Goal: Task Accomplishment & Management: Manage account settings

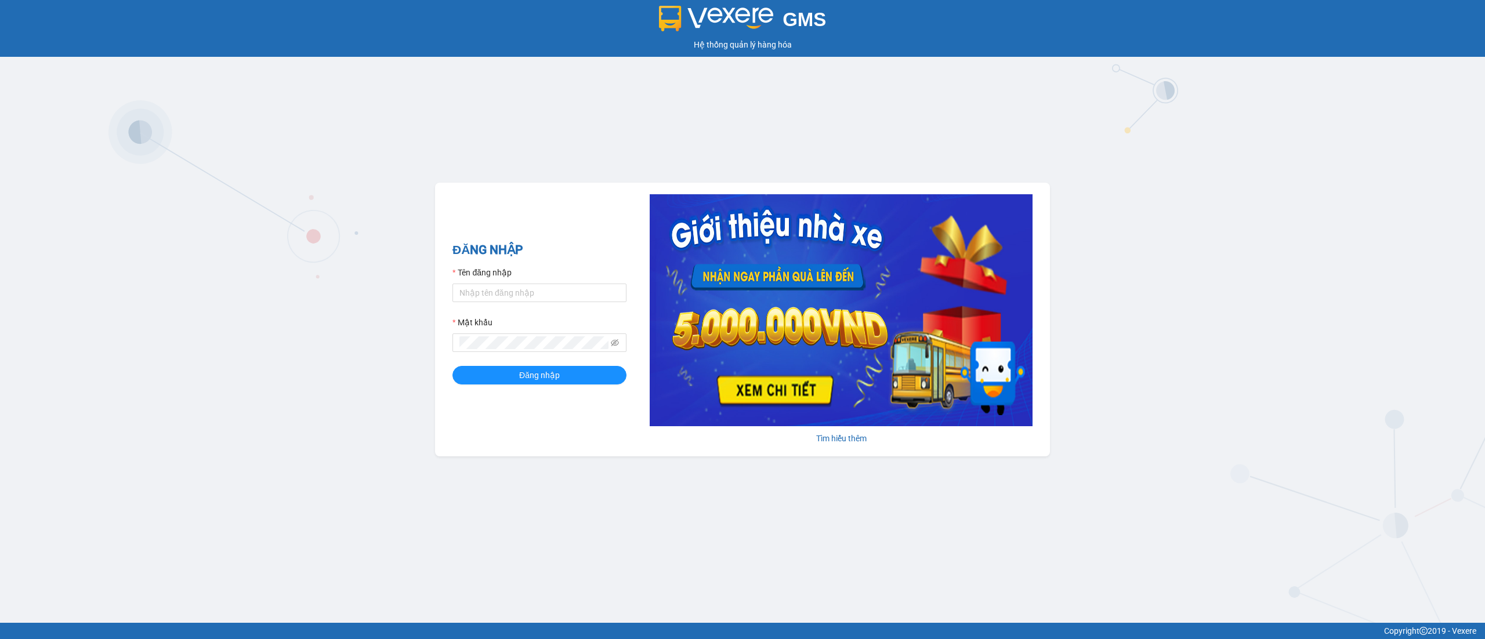
click at [523, 306] on form "Tên đăng nhập Mật khẩu Đăng nhập" at bounding box center [539, 325] width 174 height 118
click at [525, 291] on input "Tên đăng nhập" at bounding box center [539, 293] width 174 height 19
paste input "tramypr.quehuong"
type input "tramypr.quehuong"
click at [560, 369] on button "Đăng nhập" at bounding box center [539, 375] width 174 height 19
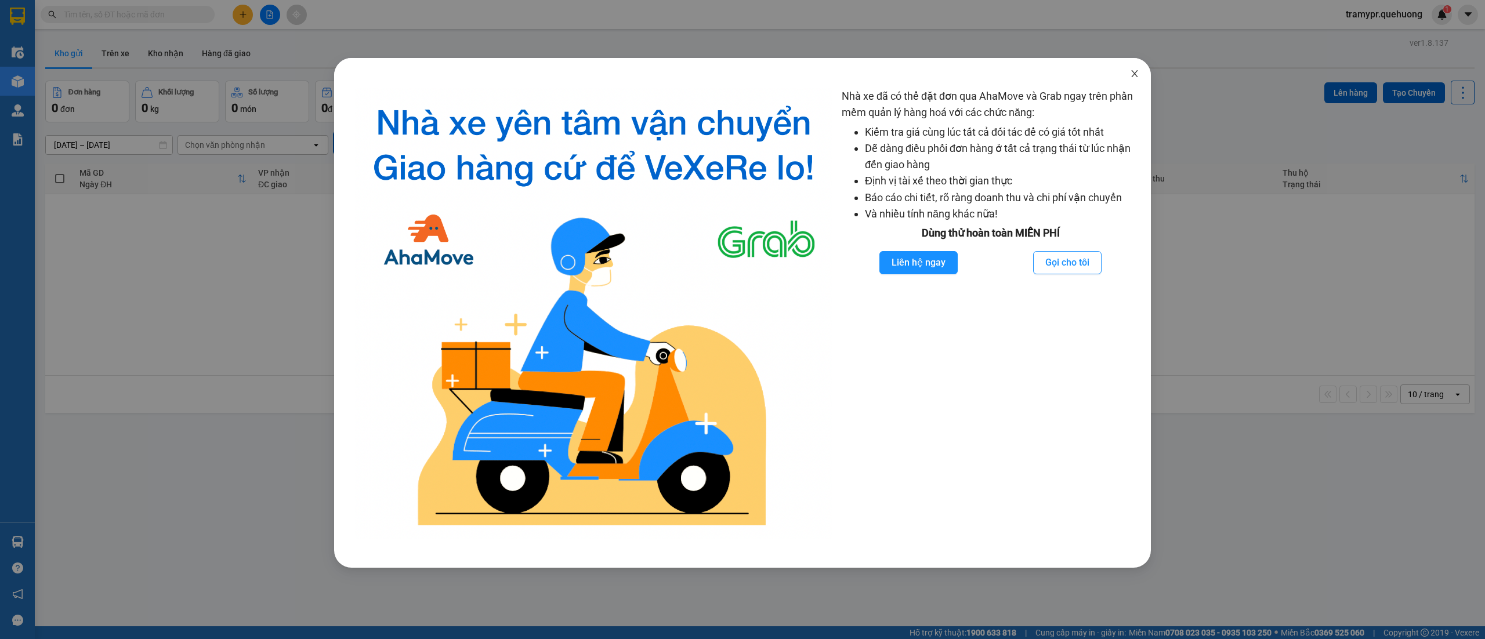
click at [1137, 79] on span "Close" at bounding box center [1134, 74] width 32 height 32
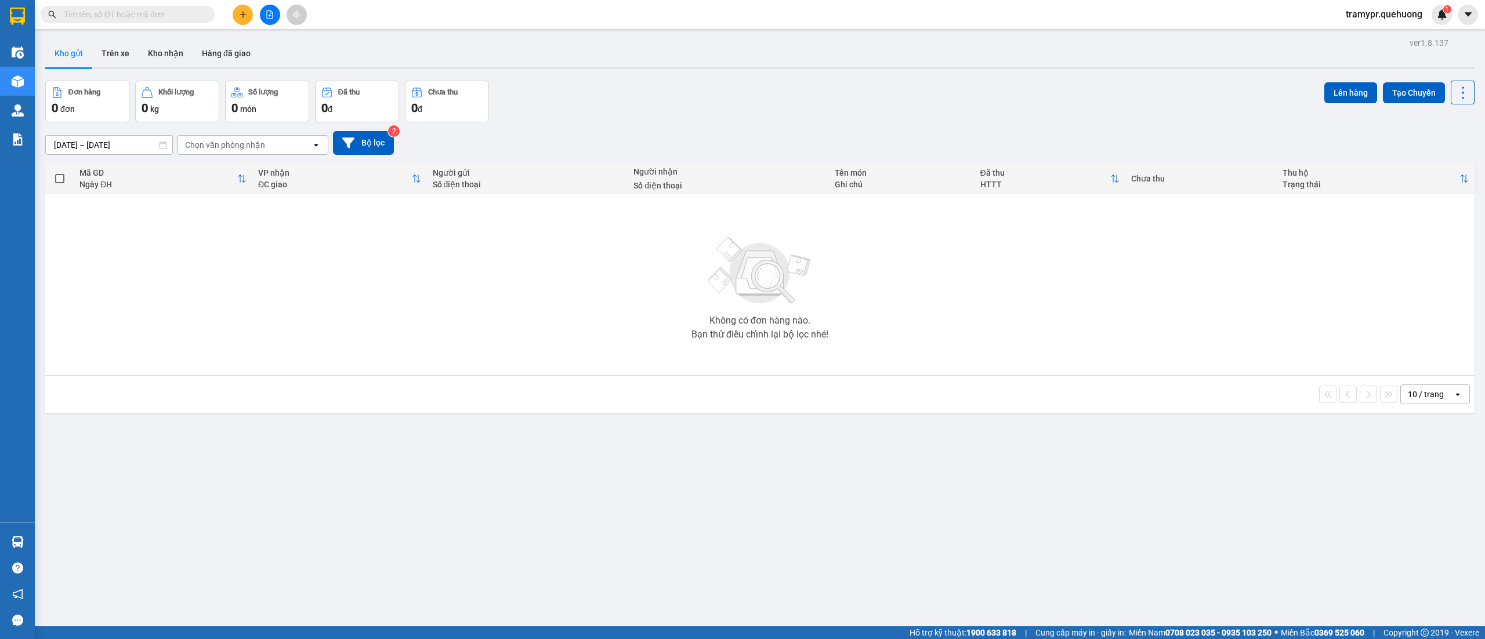
click at [164, 5] on div "Kết quả tìm kiếm ( 0 ) Bộ lọc No Data" at bounding box center [113, 15] width 226 height 20
click at [162, 9] on input "text" at bounding box center [132, 14] width 137 height 13
paste input "VP951208250002"
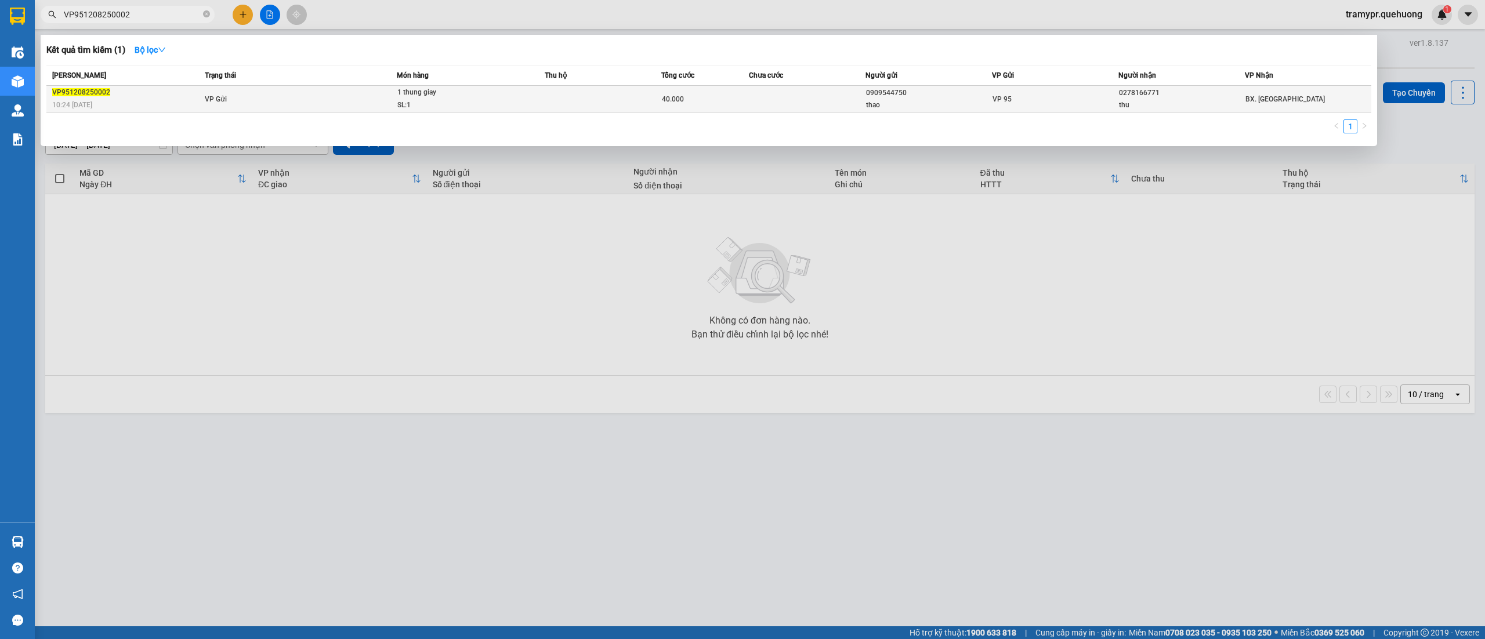
type input "VP951208250002"
click at [266, 94] on td "VP Gửi" at bounding box center [299, 99] width 194 height 27
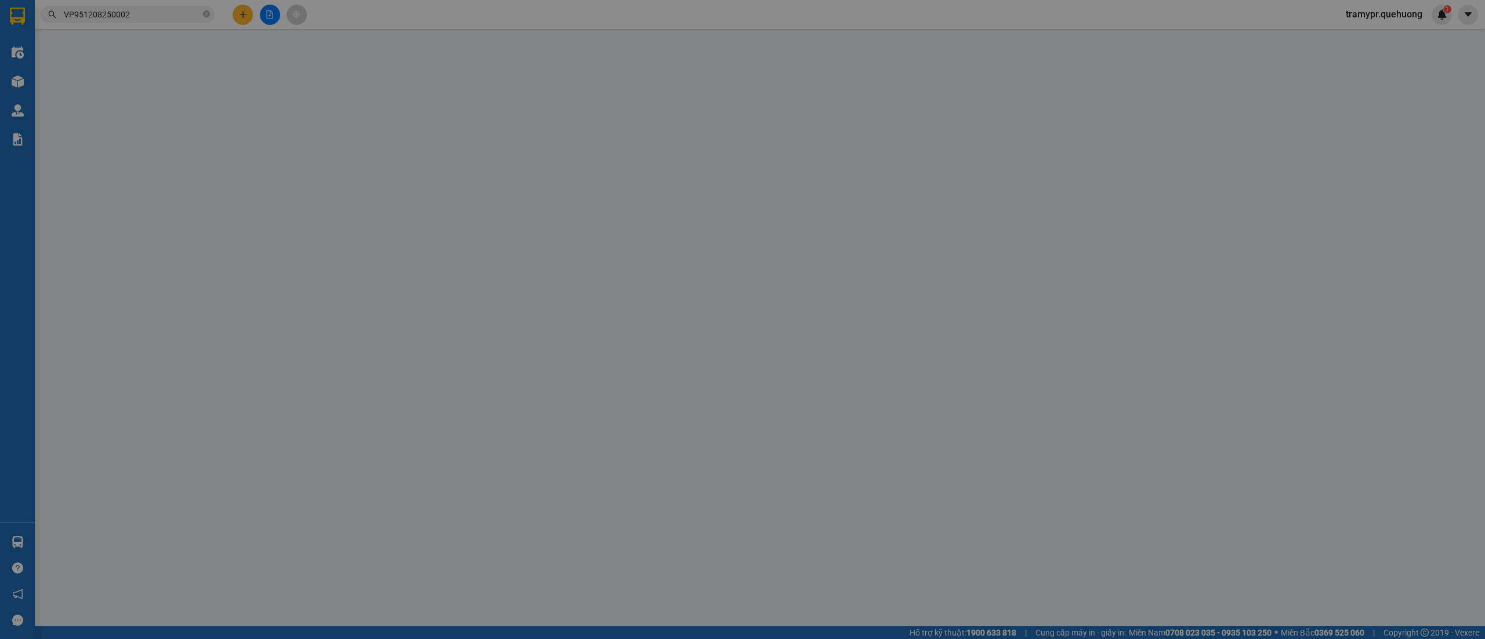
type input "0909544750"
type input "thao"
type input "0278166771"
type input "thu"
type input "40.000"
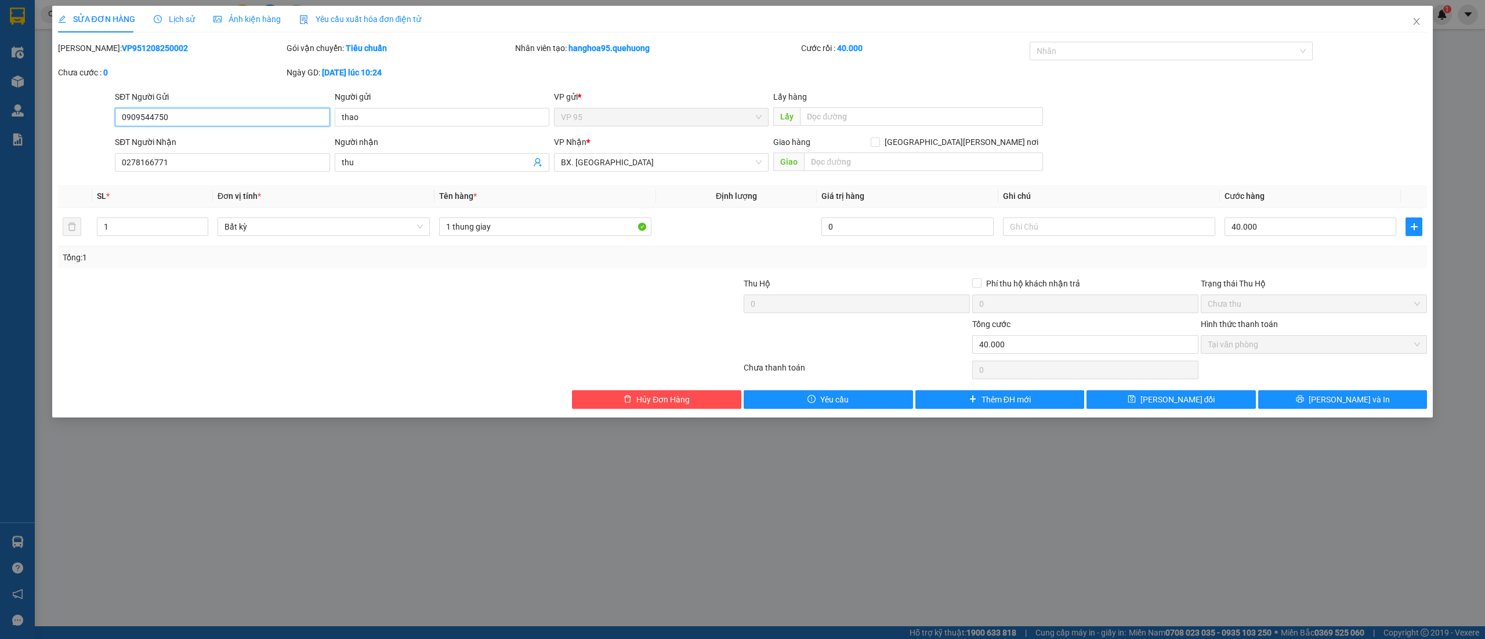
click at [609, 115] on span "VP 95" at bounding box center [661, 116] width 201 height 17
click at [1418, 18] on icon "close" at bounding box center [1416, 21] width 9 height 9
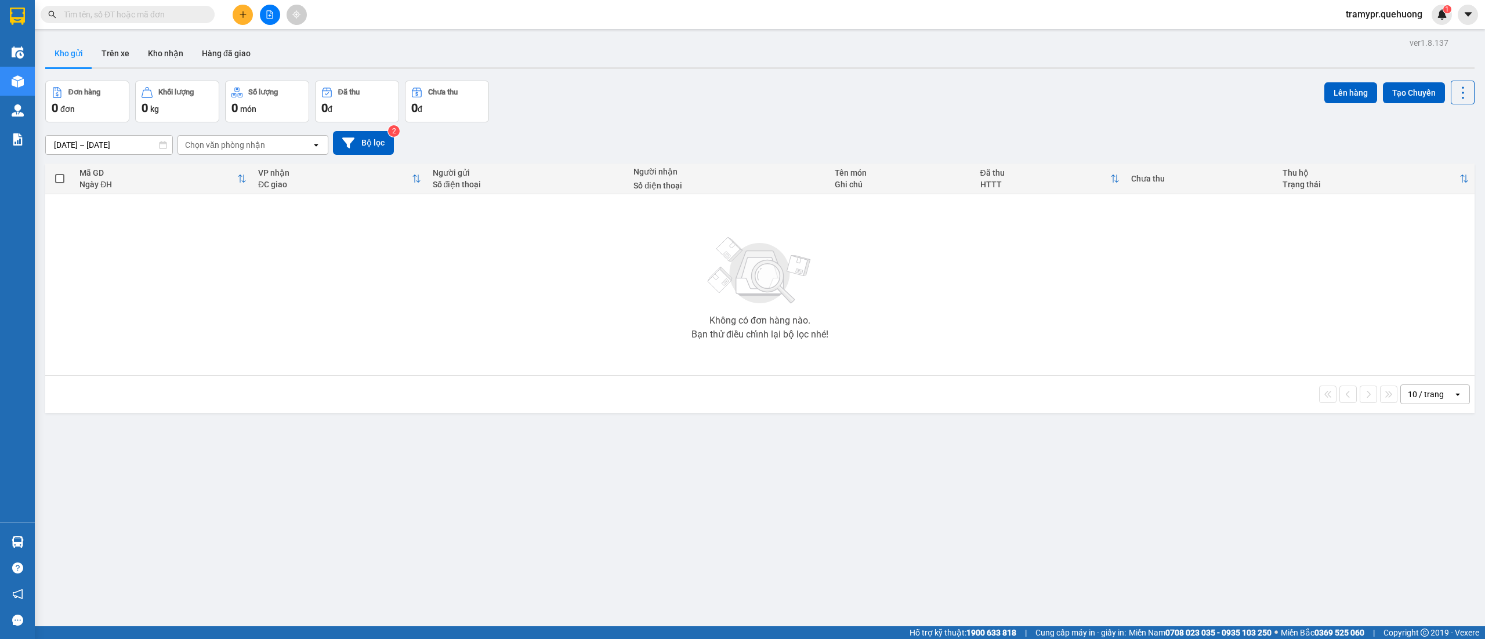
click at [189, 17] on input "text" at bounding box center [132, 14] width 137 height 13
paste input "VP951208250002"
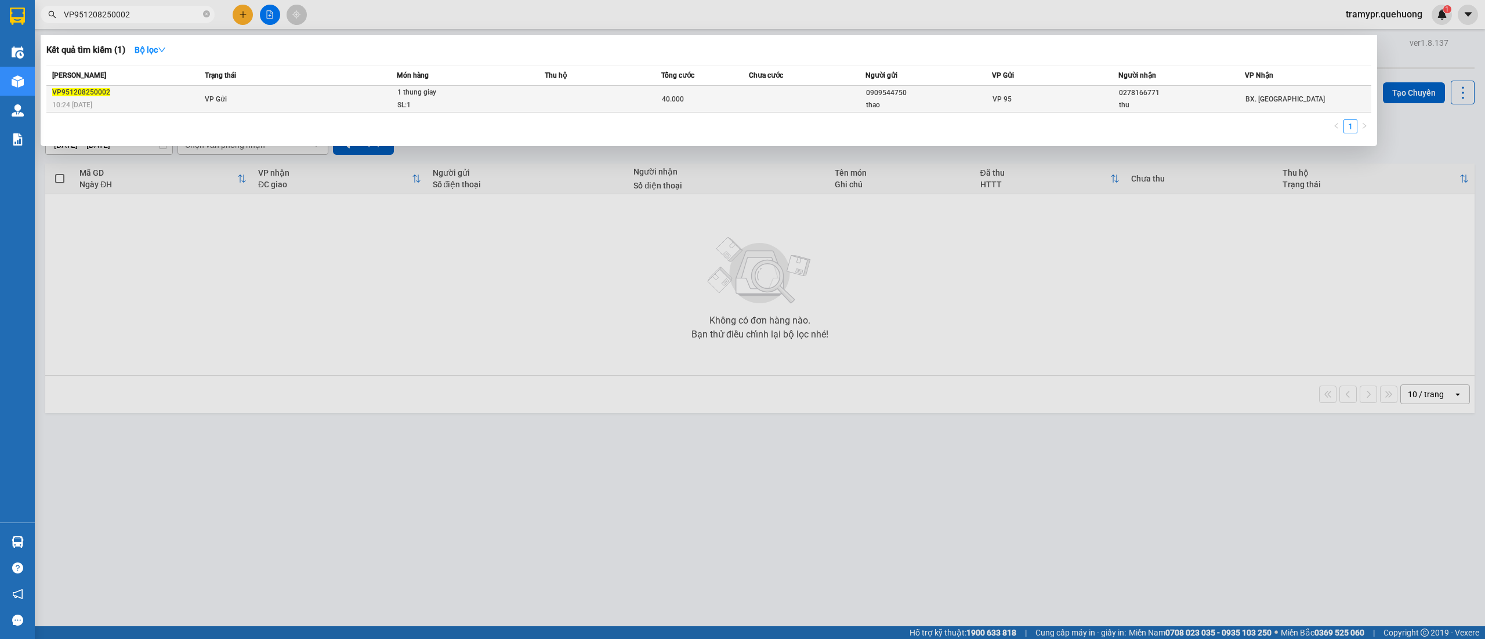
type input "VP951208250002"
click at [506, 102] on span "1 thung giay SL: 1" at bounding box center [470, 98] width 147 height 25
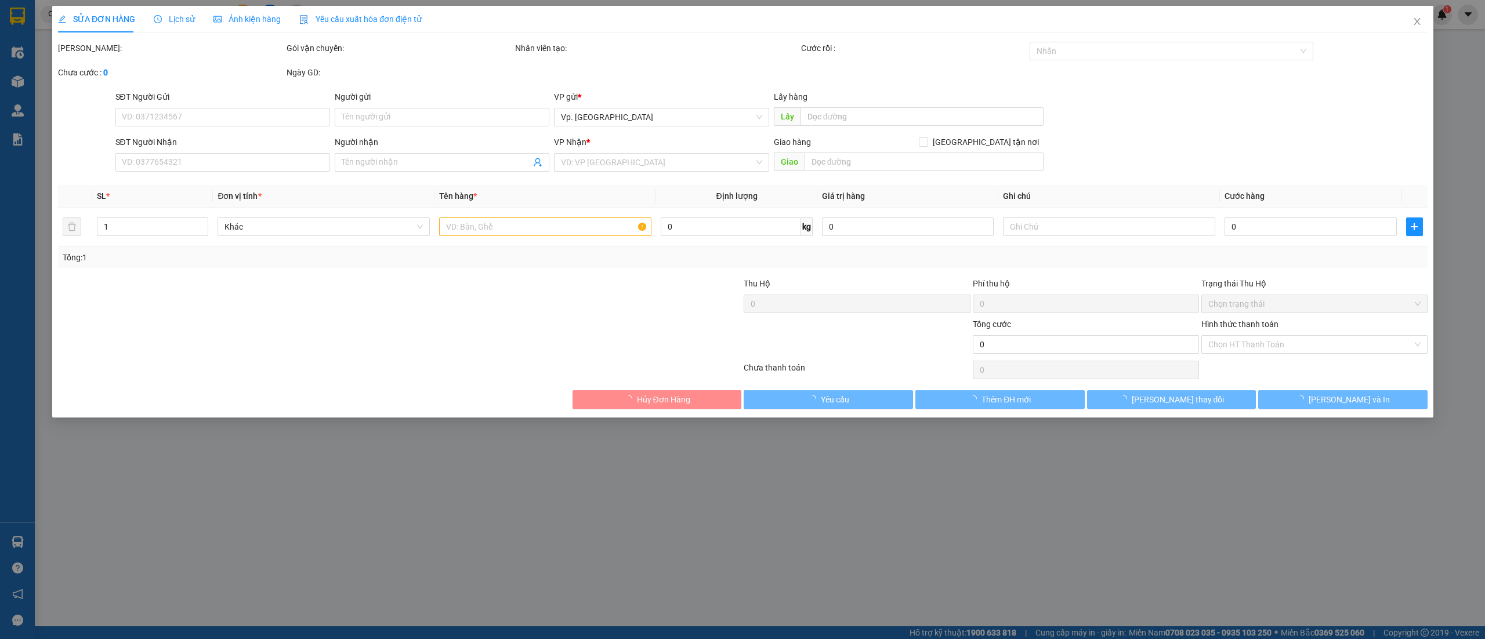
type input "0909544750"
type input "thao"
type input "0278166771"
type input "thu"
type input "40.000"
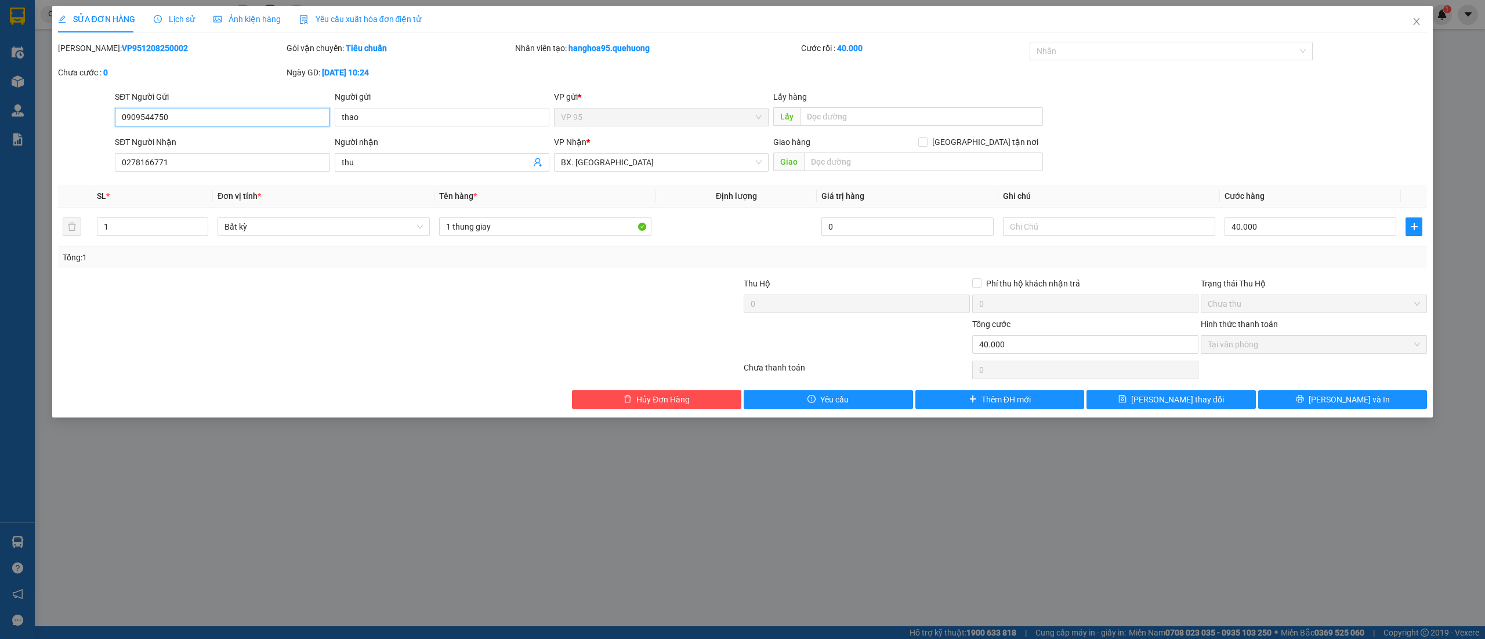
click at [621, 122] on span "VP 95" at bounding box center [661, 116] width 201 height 17
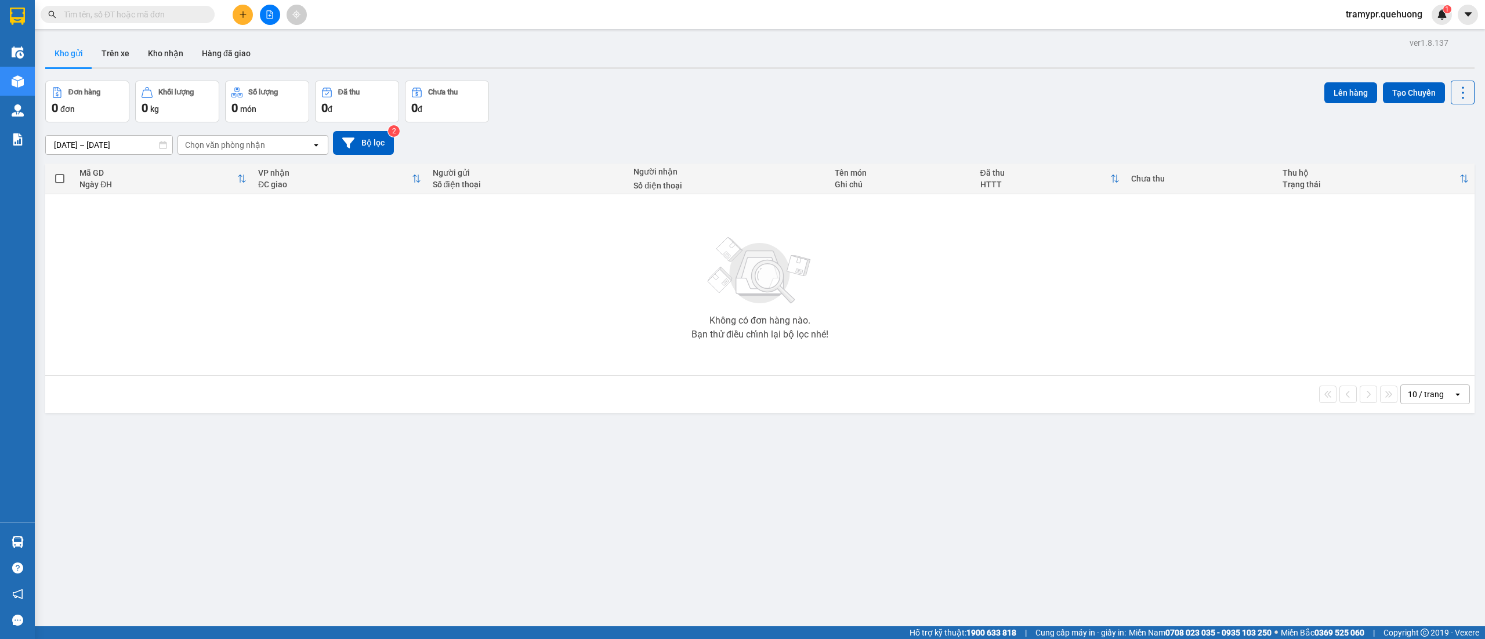
click at [142, 12] on input "text" at bounding box center [132, 14] width 137 height 13
paste input "VP951208250002"
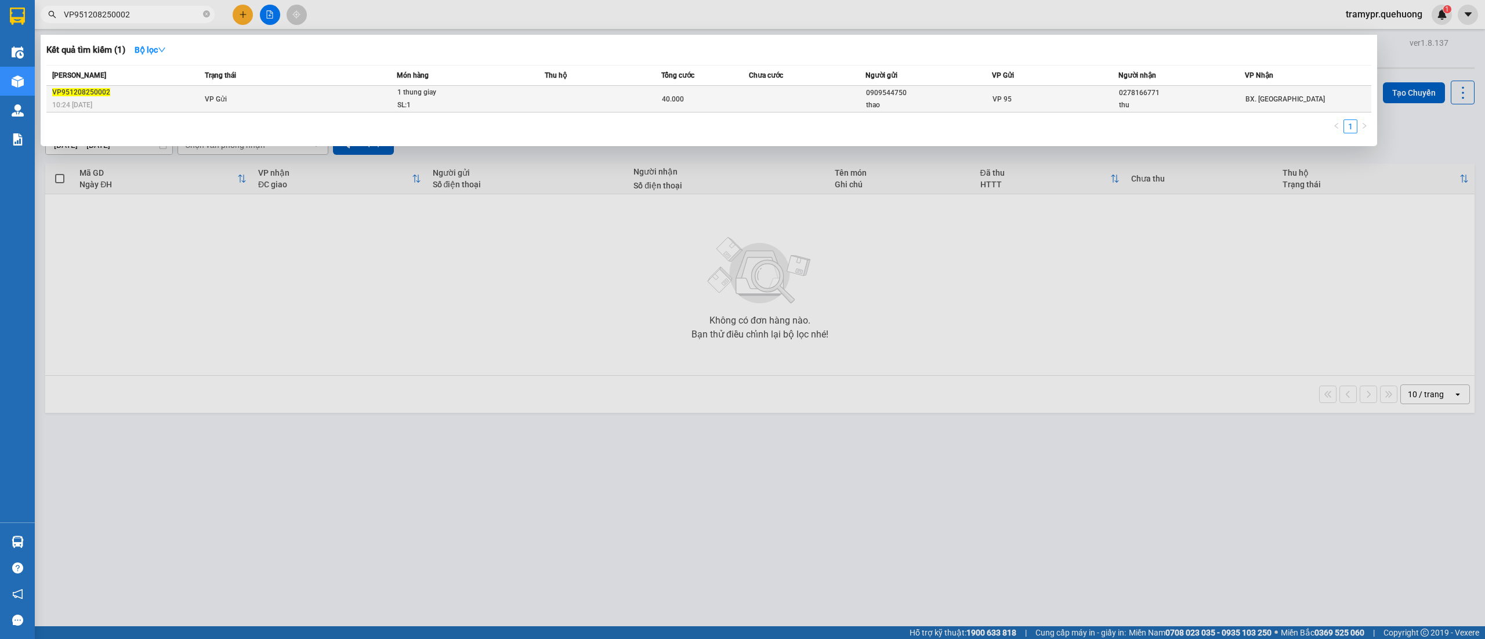
type input "VP951208250002"
click at [247, 88] on td "VP Gửi" at bounding box center [299, 99] width 194 height 27
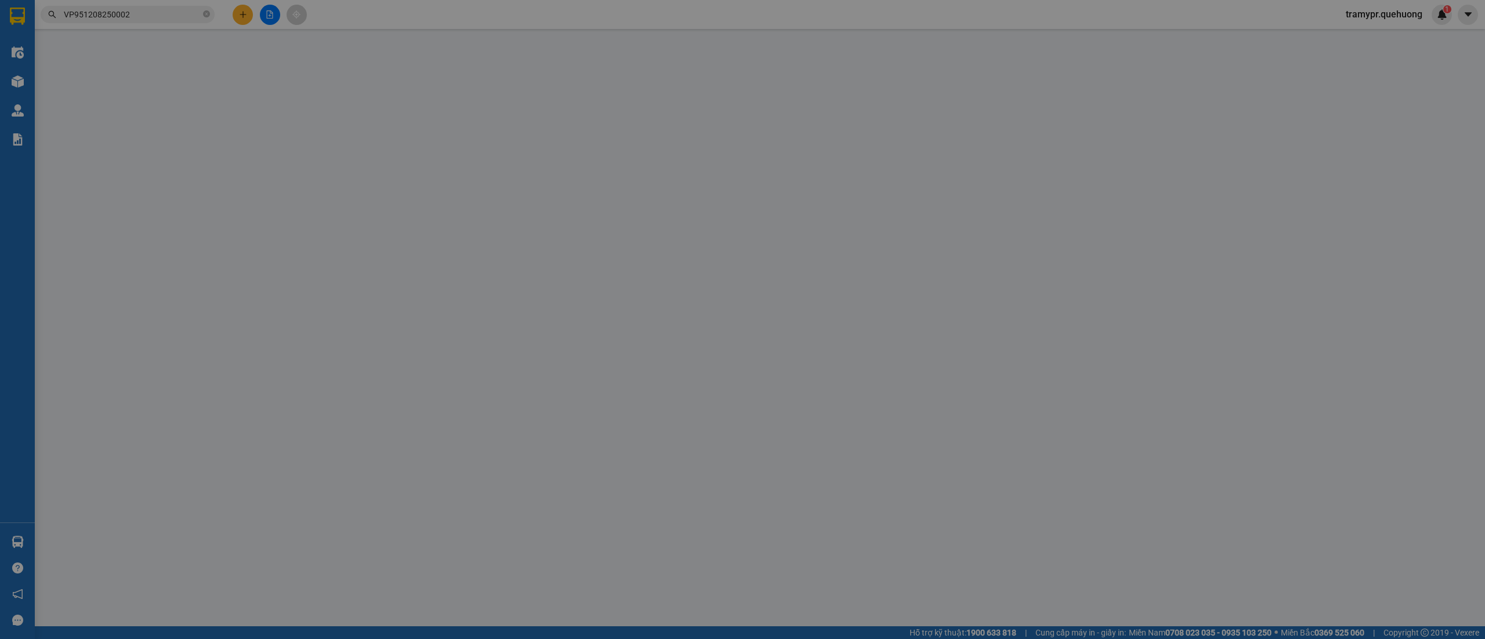
type input "0909544750"
type input "thao"
type input "0278166771"
type input "thu"
type input "40.000"
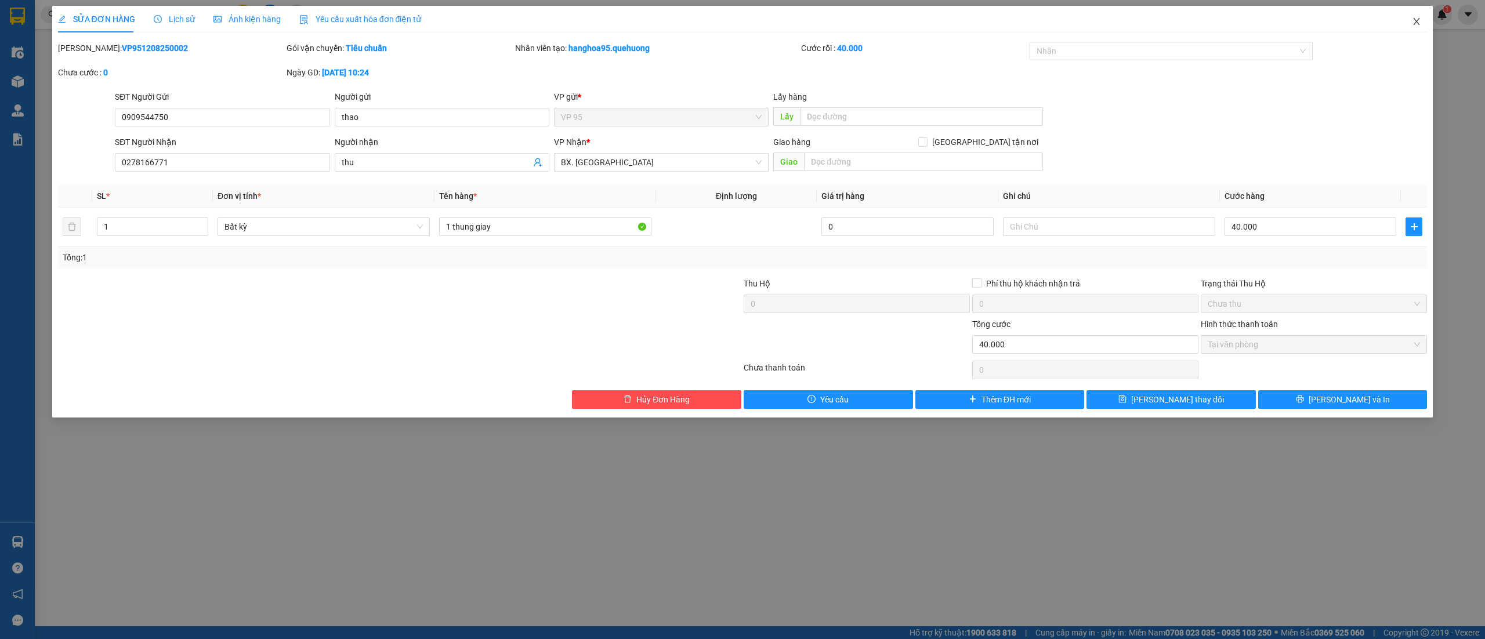
click at [1416, 23] on icon "close" at bounding box center [1416, 21] width 6 height 7
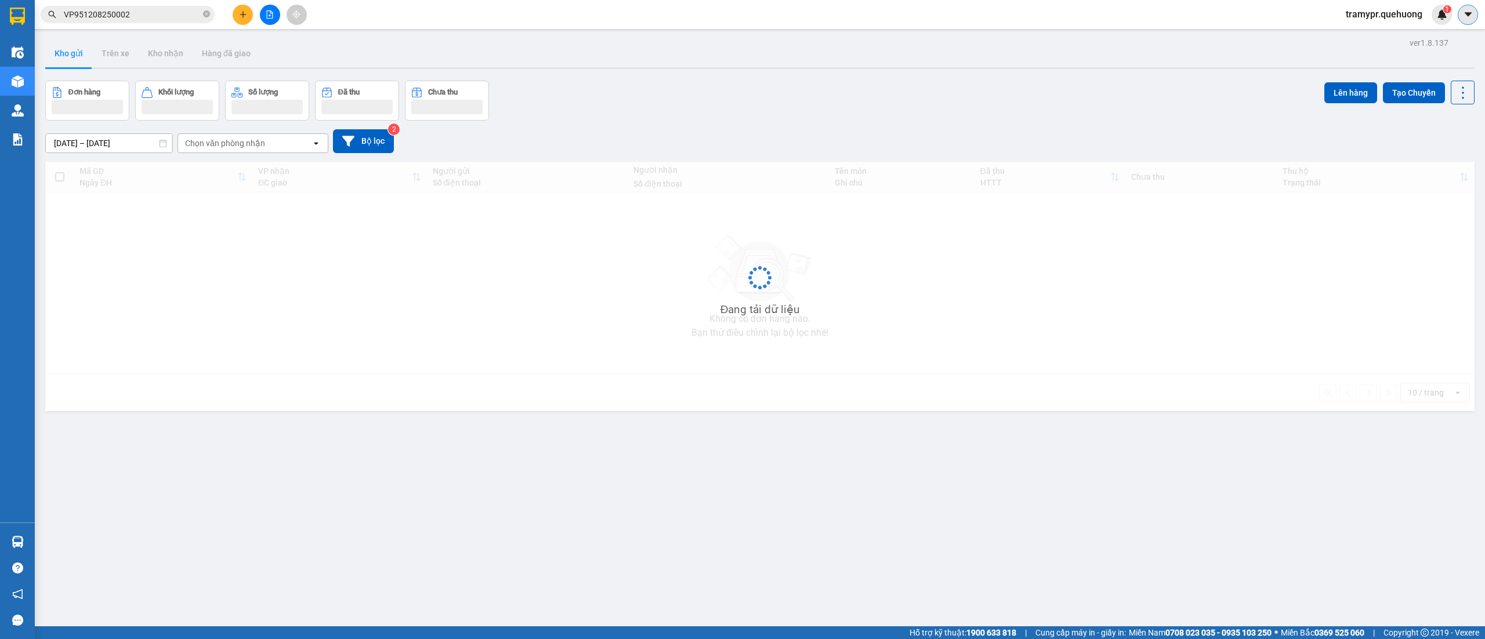
click at [1475, 15] on button at bounding box center [1467, 15] width 20 height 20
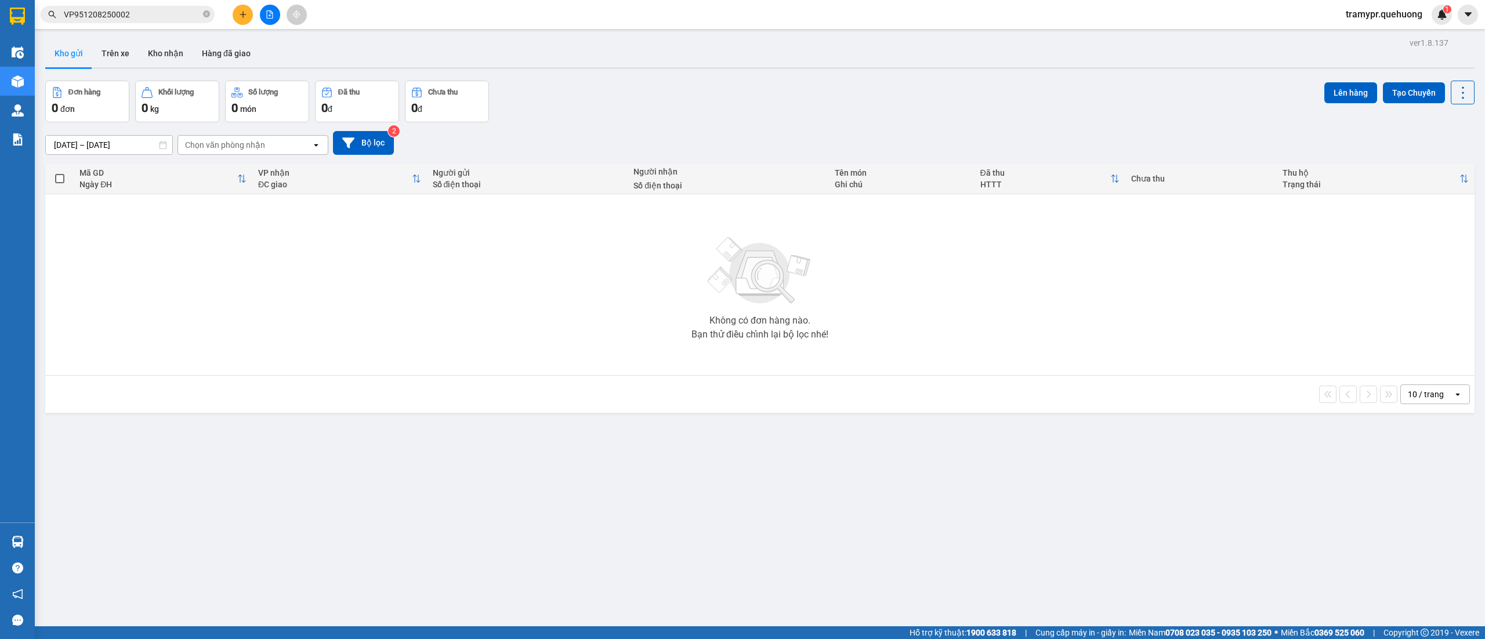
click at [1385, 14] on span "tramypr.quehuong" at bounding box center [1383, 14] width 95 height 14
click at [1365, 34] on span "Đăng xuất" at bounding box center [1388, 36] width 71 height 13
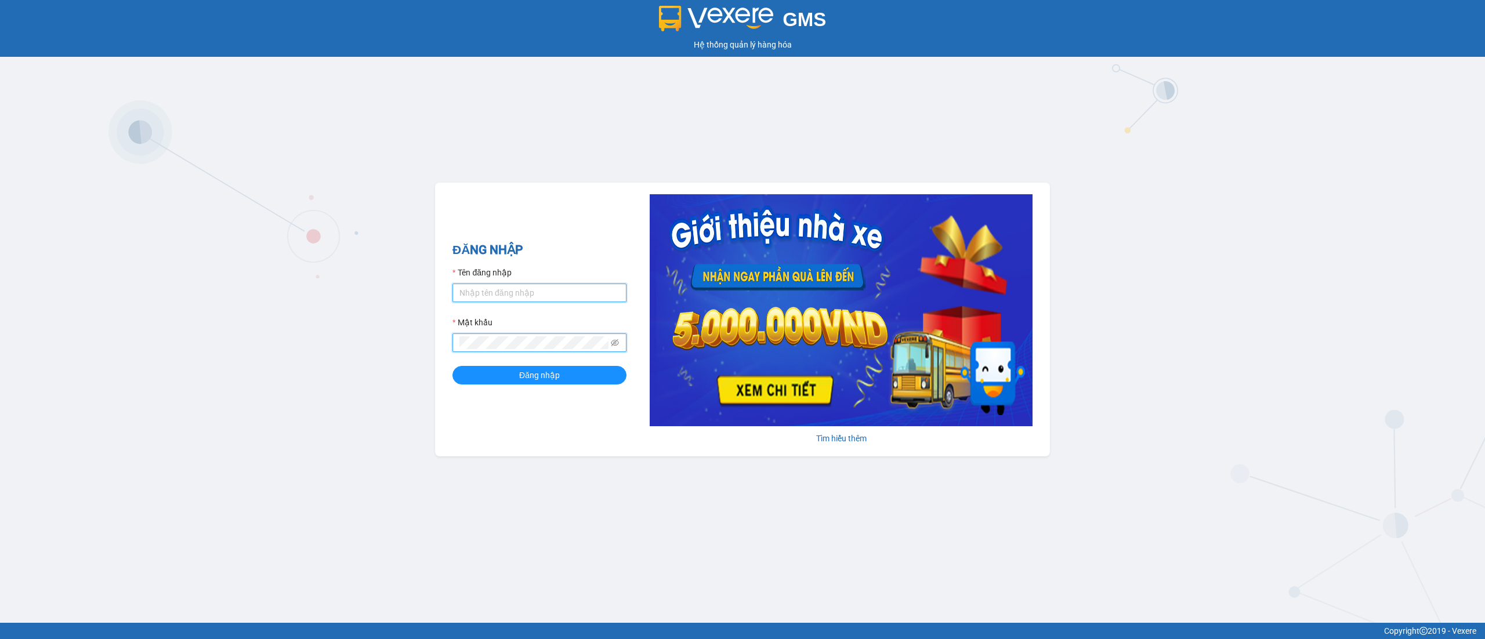
click at [532, 289] on input "Tên đăng nhập" at bounding box center [539, 293] width 174 height 19
paste input "tramypr.quehuong"
type input "tramypr.quehuong"
click at [548, 371] on span "Đăng nhập" at bounding box center [539, 375] width 41 height 13
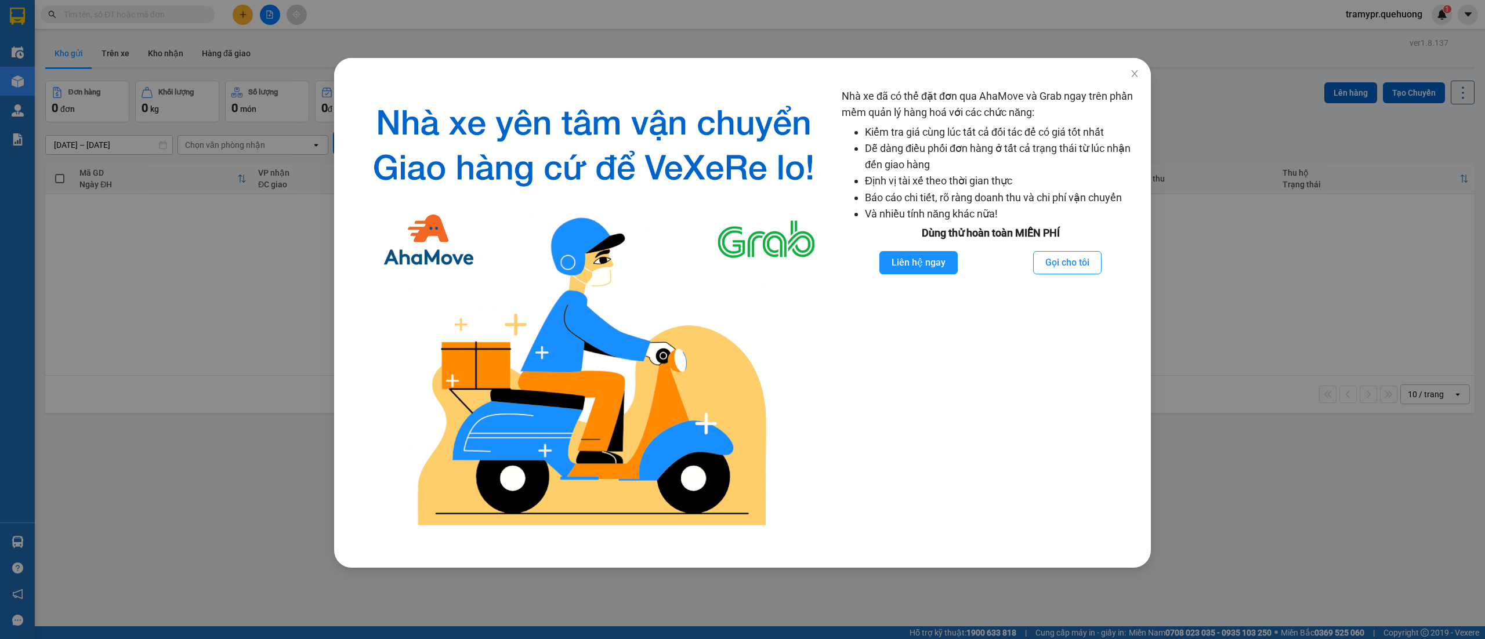
click at [170, 12] on div "Nhà xe đã có thể đặt đơn qua AhaMove và Grab ngay trên phần mềm quản lý hàng ho…" at bounding box center [742, 319] width 1485 height 639
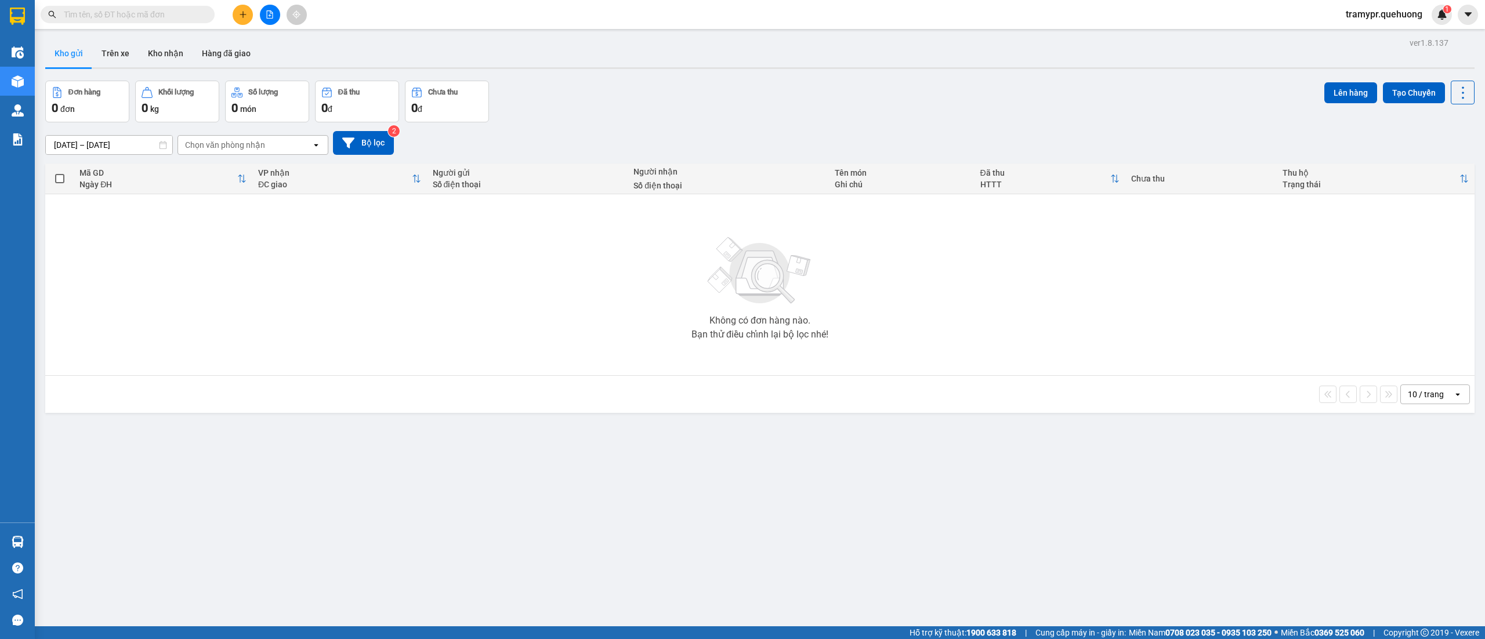
click at [170, 12] on div "Nhà xe đã có thể đặt đơn qua AhaMove và Grab ngay trên phần mềm quản lý hàng ho…" at bounding box center [742, 319] width 1485 height 639
click at [161, 13] on input "text" at bounding box center [132, 14] width 137 height 13
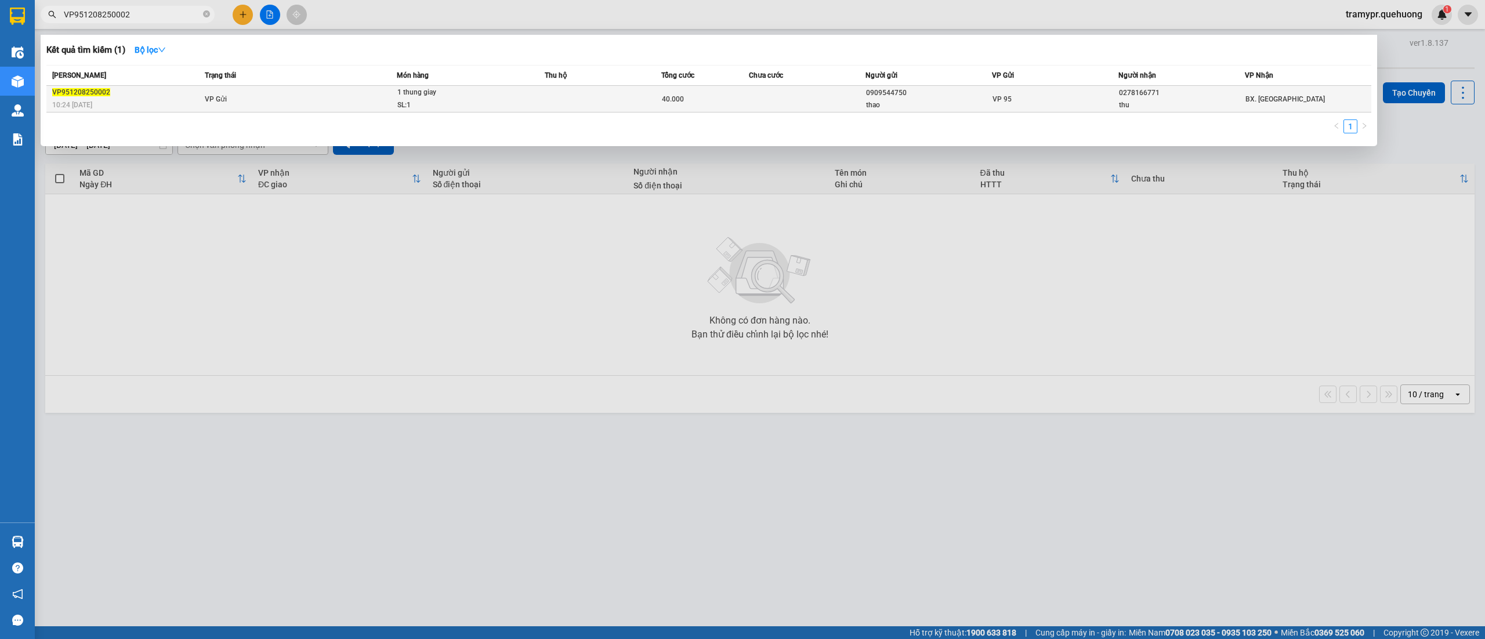
type input "VP951208250002"
click at [371, 99] on td "VP Gửi" at bounding box center [299, 99] width 194 height 27
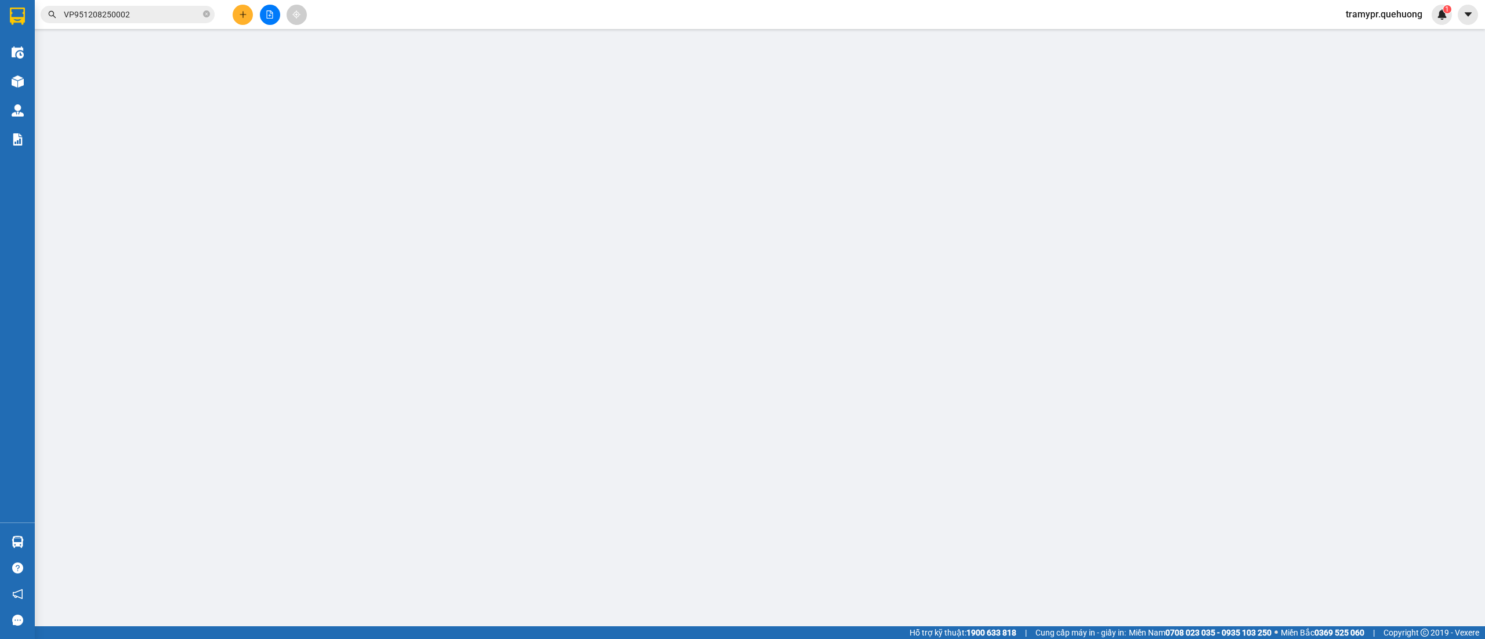
type input "0909544750"
type input "thao"
type input "0278166771"
type input "thu"
type input "40.000"
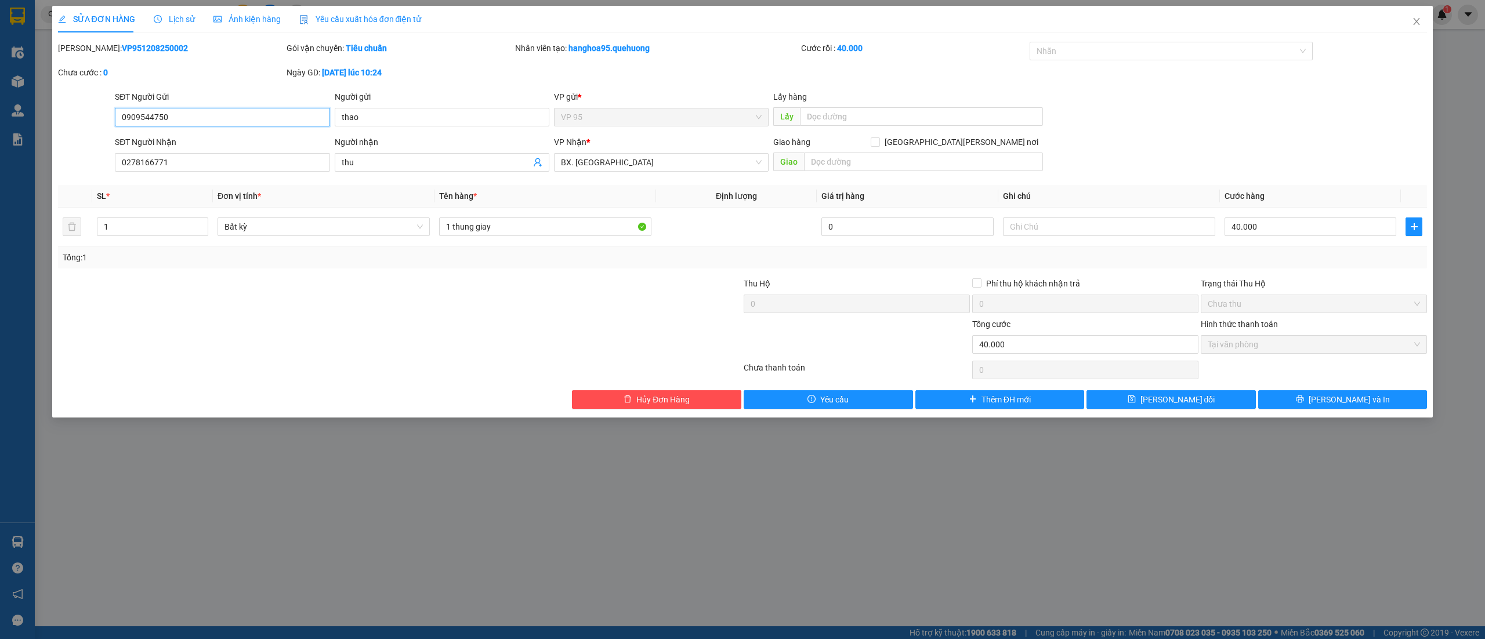
click at [638, 117] on span "VP 95" at bounding box center [661, 116] width 201 height 17
click at [1416, 21] on icon "close" at bounding box center [1416, 21] width 9 height 9
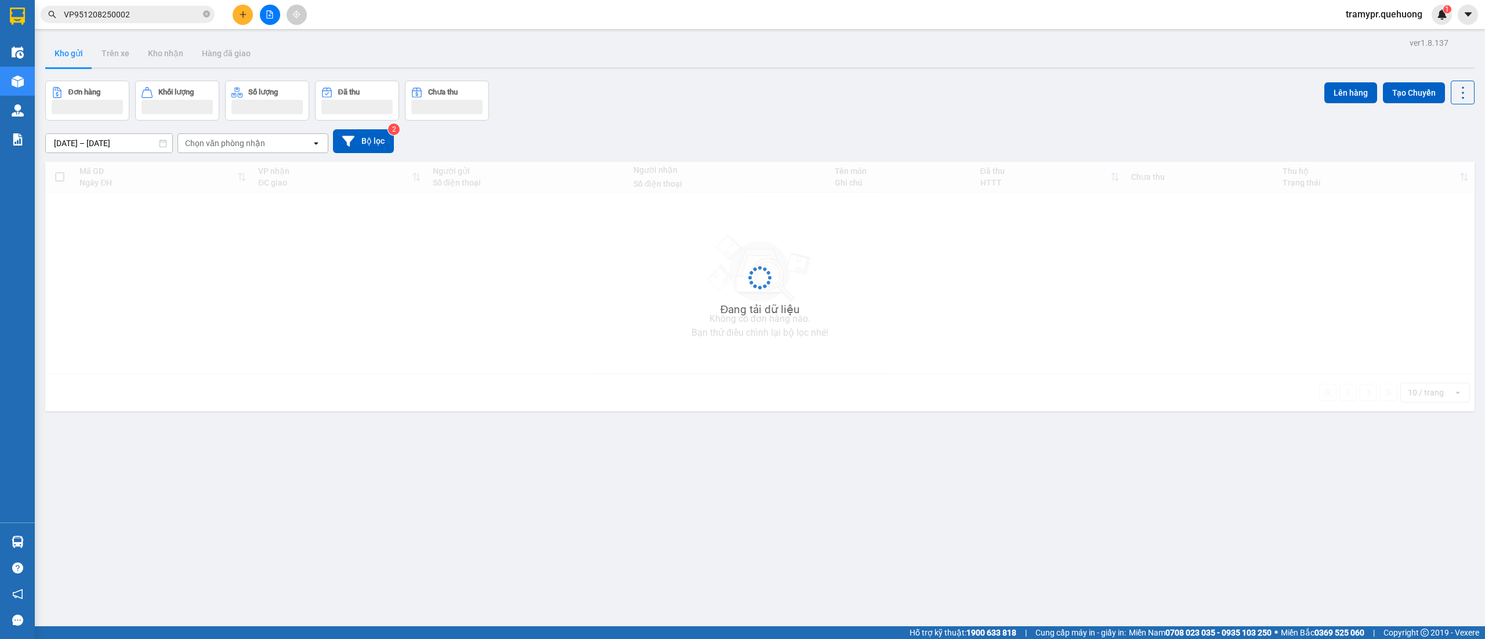
click at [177, 10] on input "VP951208250002" at bounding box center [132, 14] width 137 height 13
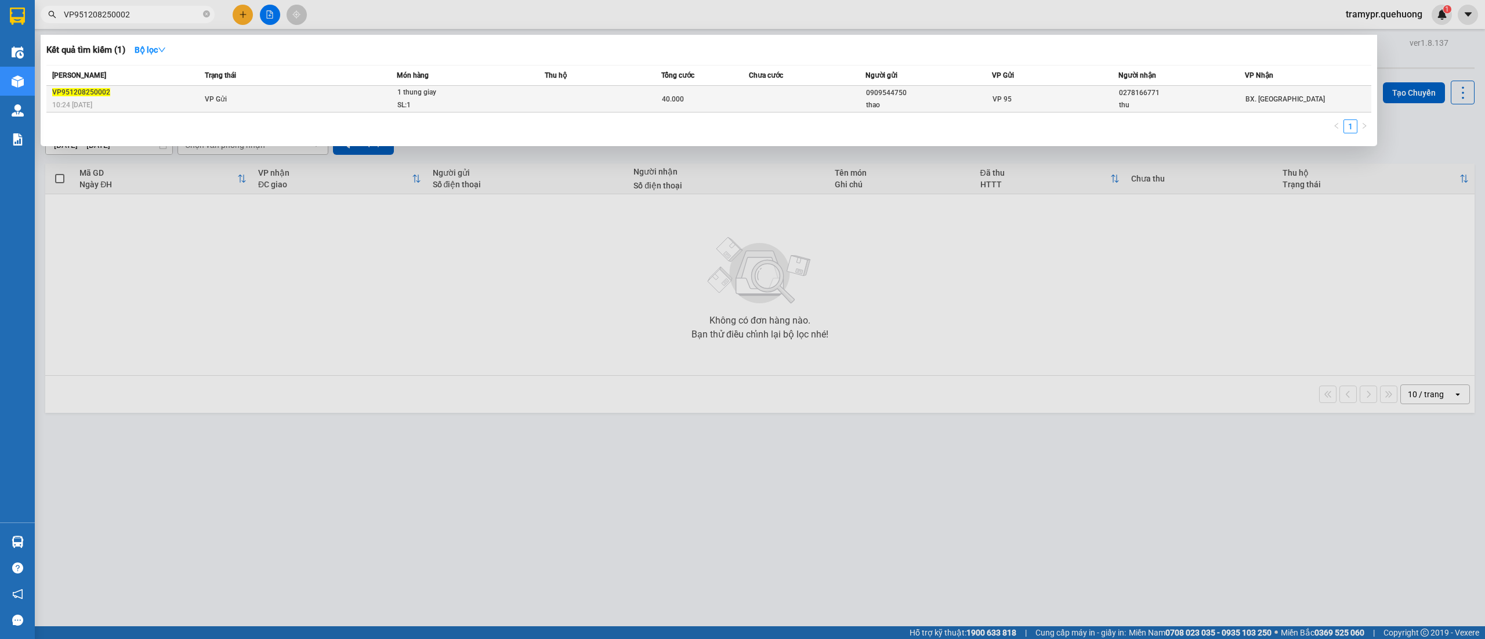
click at [398, 99] on div "SL: 1" at bounding box center [440, 105] width 87 height 13
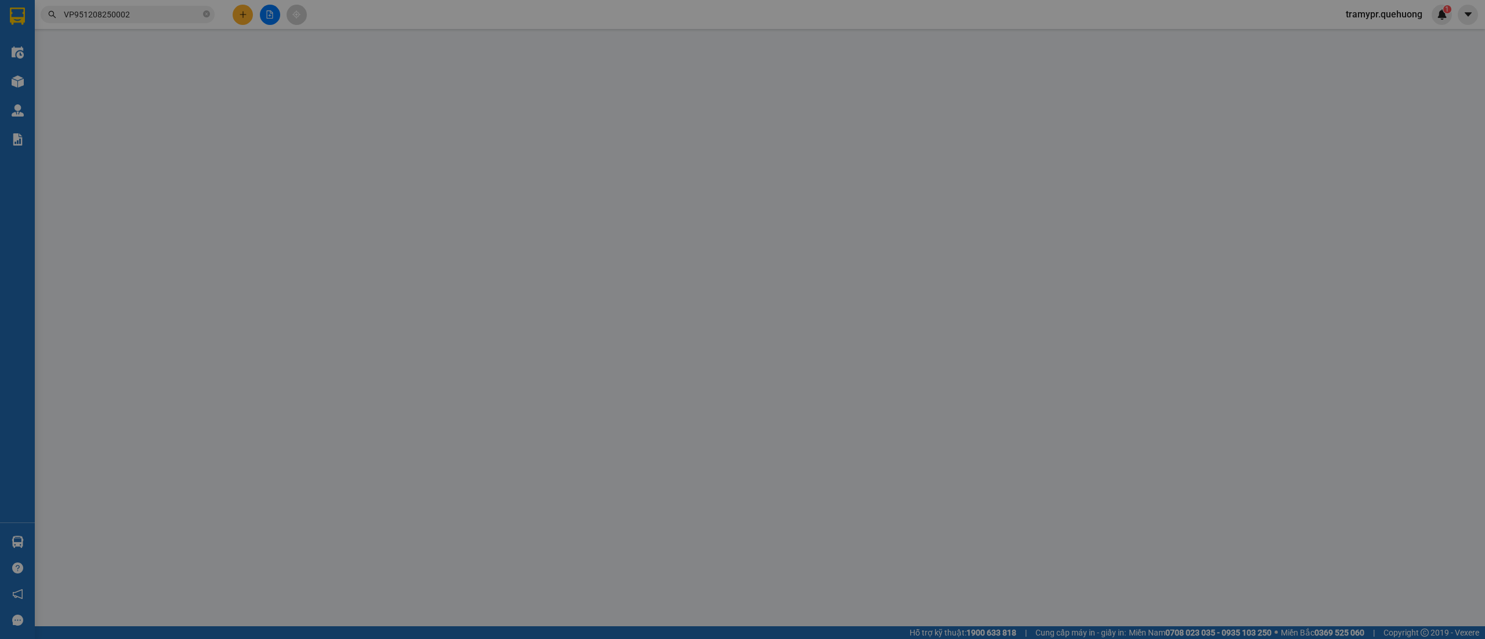
type input "0909544750"
type input "thao"
type input "0278166771"
type input "thu"
type input "40.000"
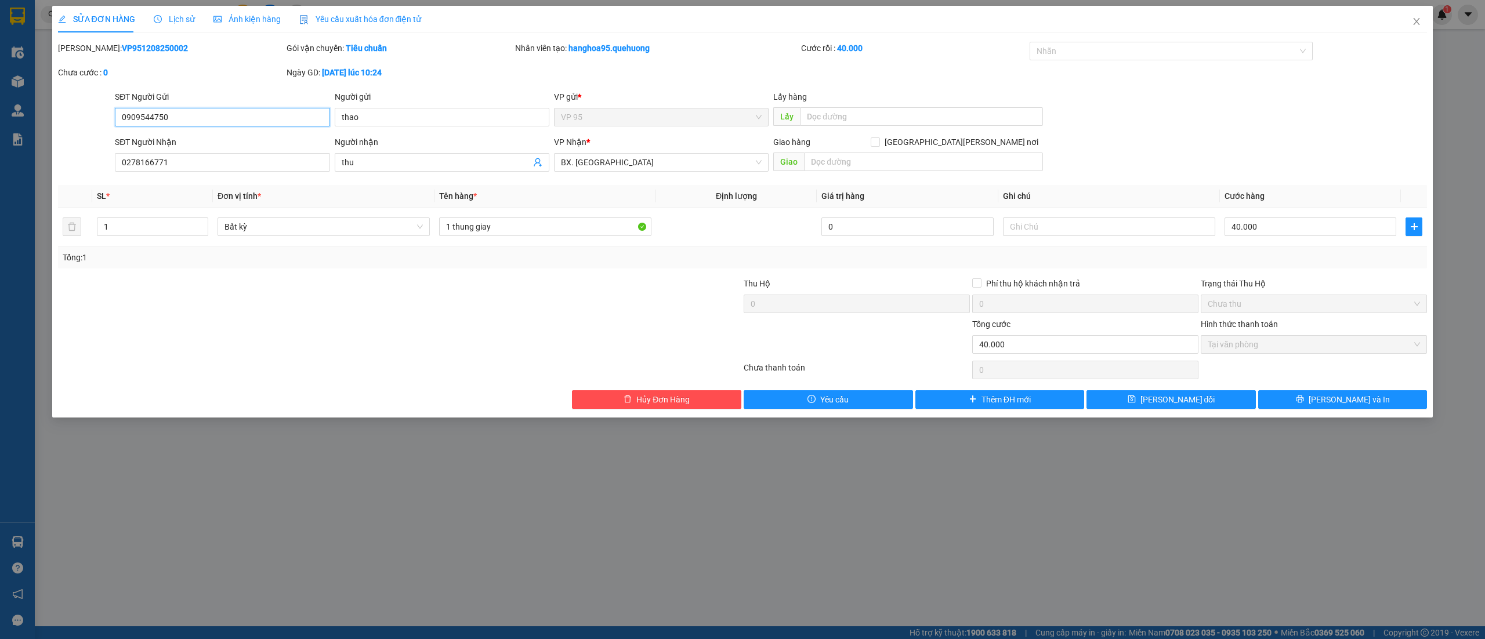
click at [609, 116] on span "VP 95" at bounding box center [661, 116] width 201 height 17
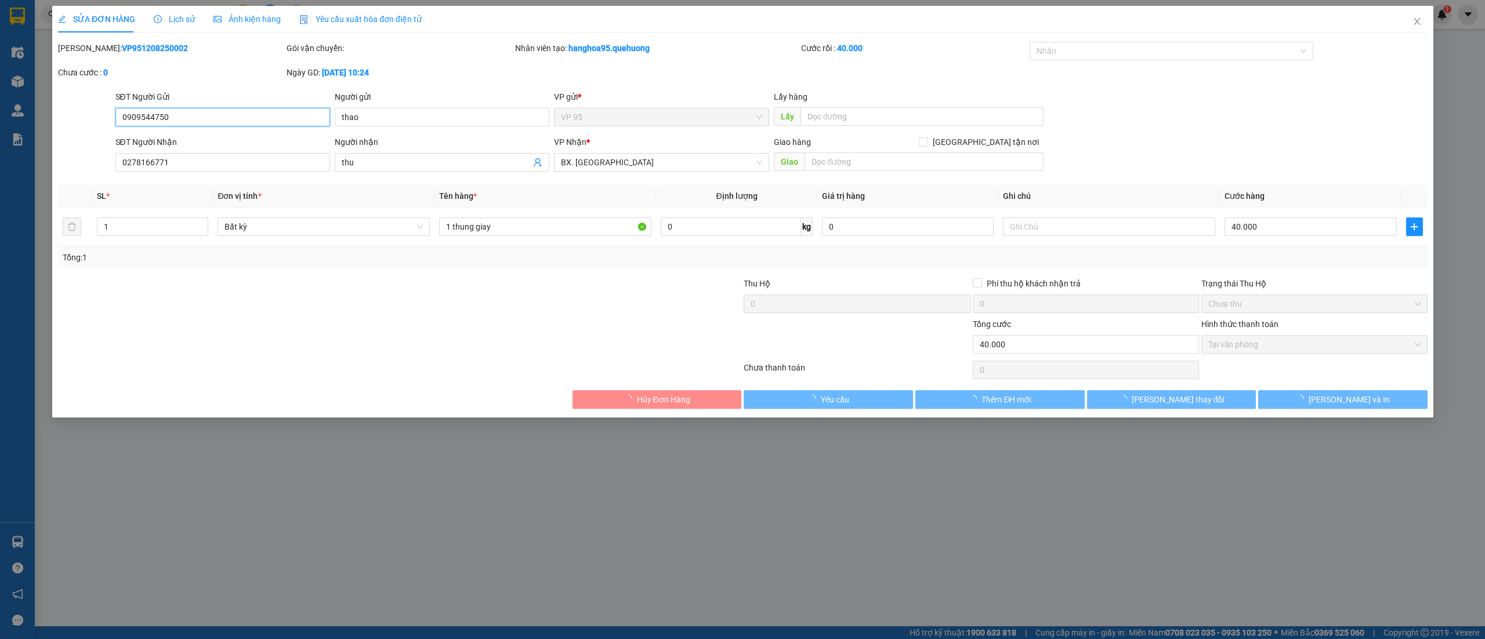
type input "0909544750"
type input "thao"
type input "0278166771"
type input "thu"
type input "40.000"
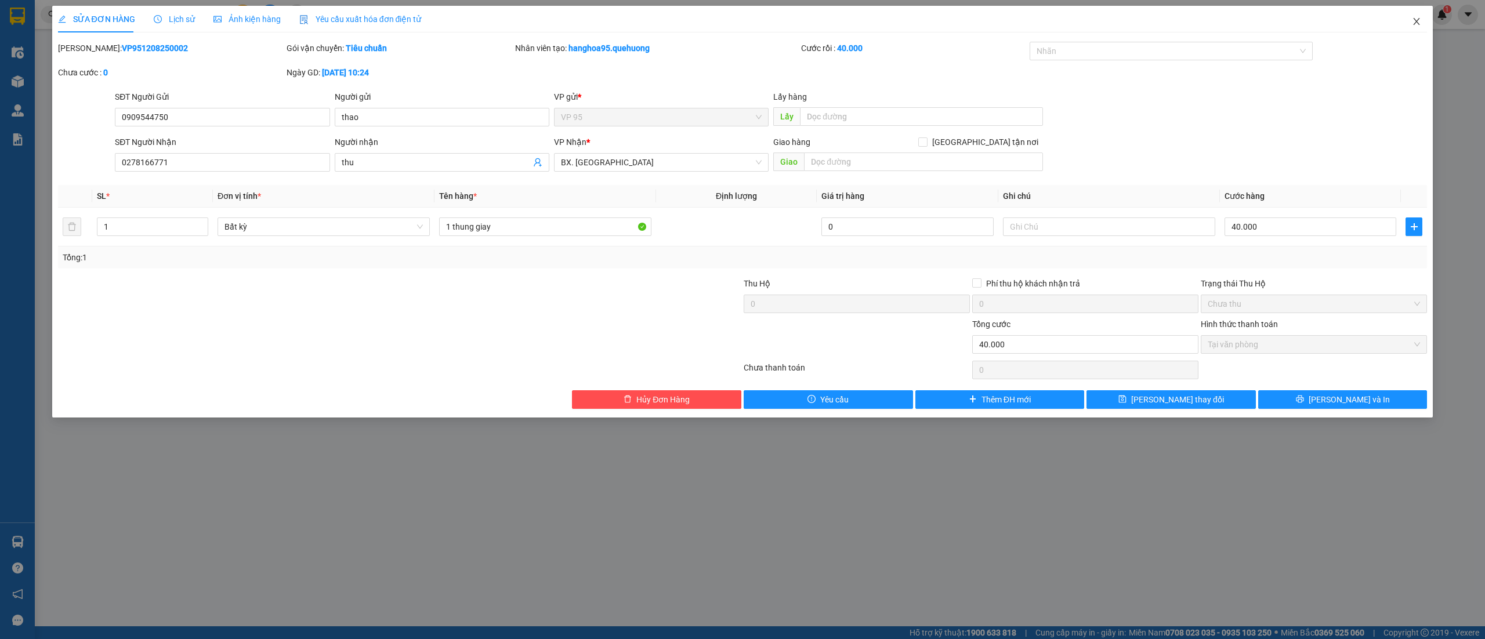
click at [1413, 13] on span "Close" at bounding box center [1416, 22] width 32 height 32
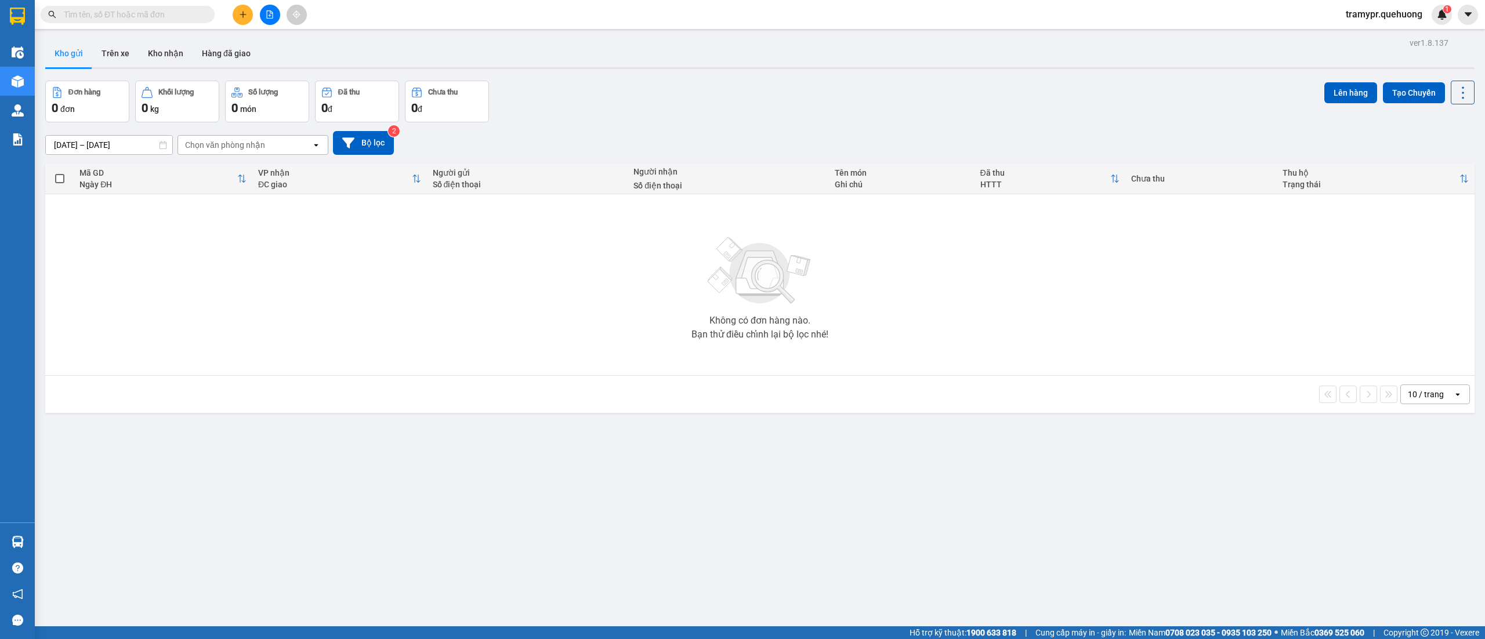
click at [165, 15] on input "text" at bounding box center [132, 14] width 137 height 13
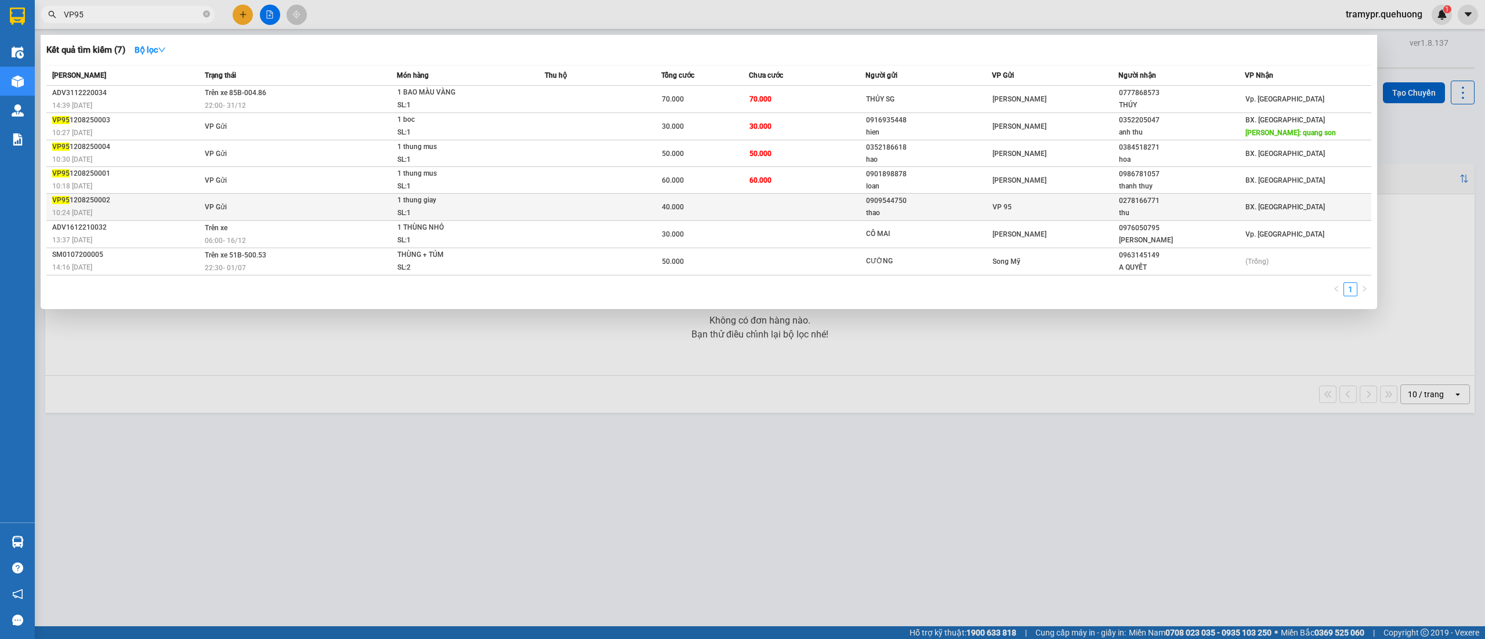
type input "VP95"
click at [220, 203] on span "VP Gửi" at bounding box center [216, 207] width 22 height 8
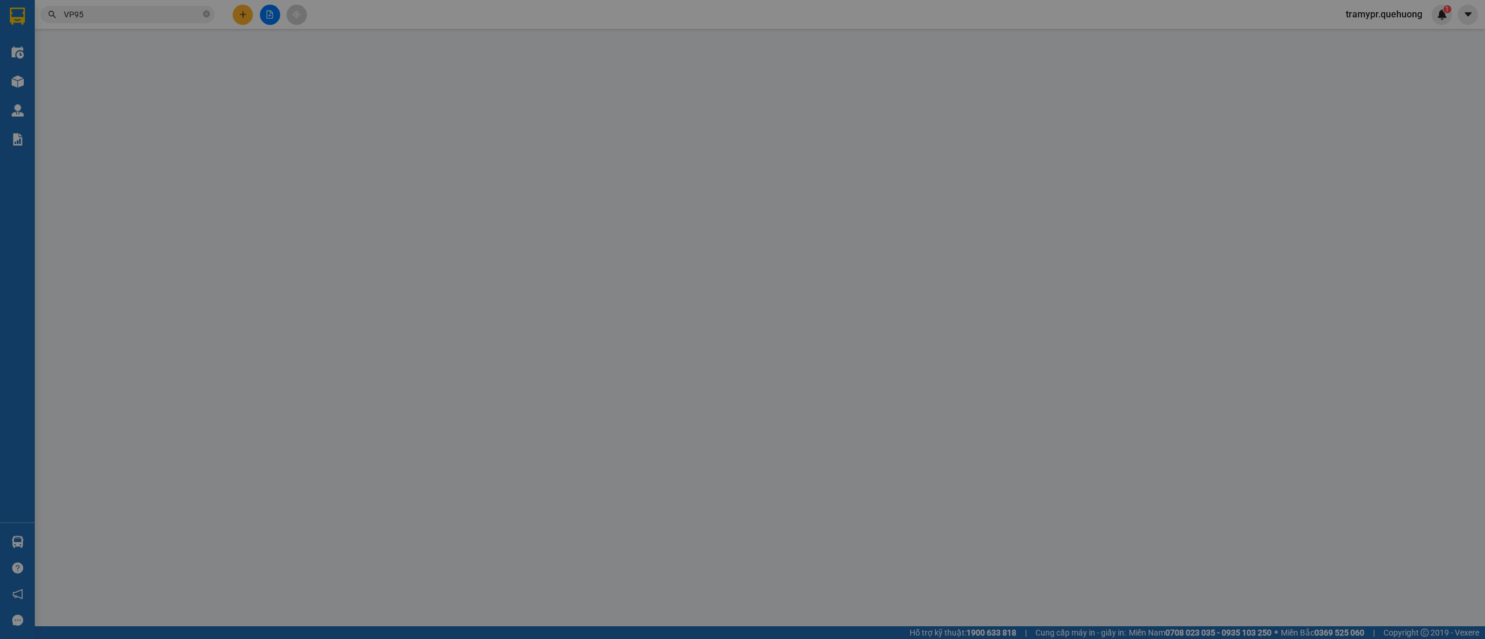
type input "0909544750"
type input "thao"
type input "0278166771"
type input "thu"
type input "40.000"
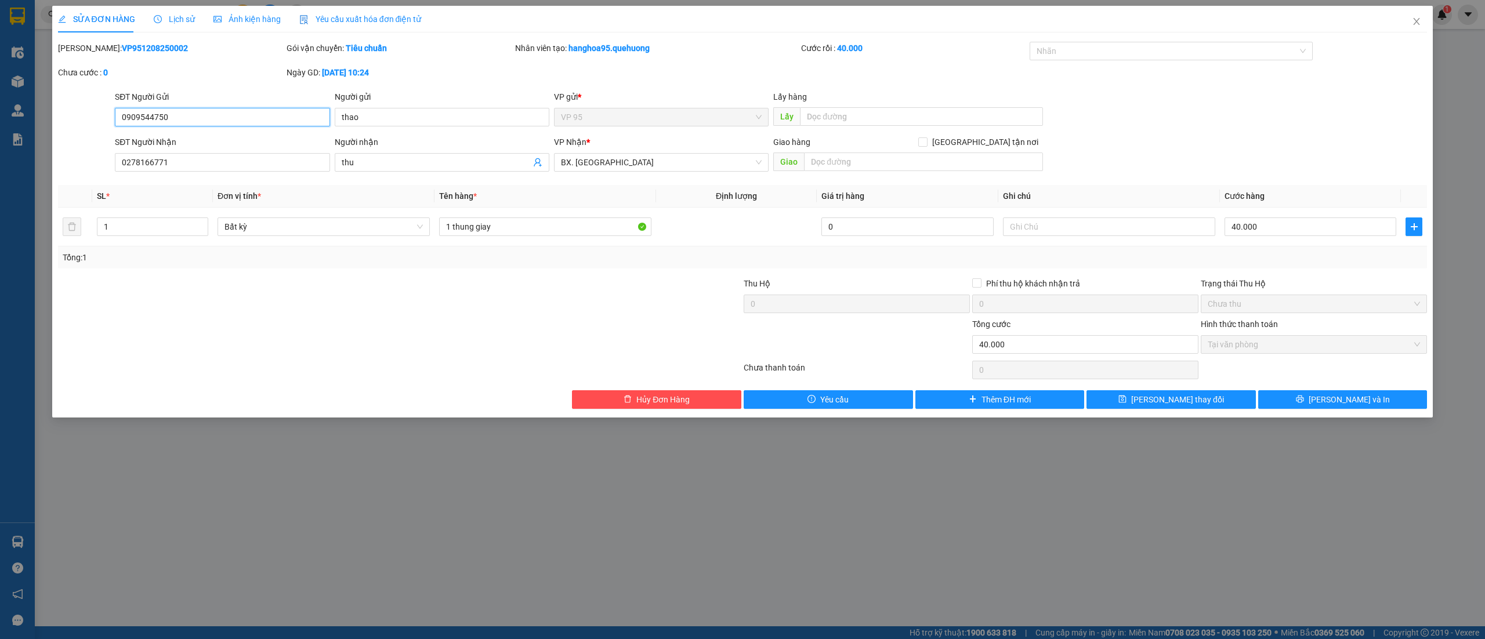
click at [639, 122] on span "VP 95" at bounding box center [661, 116] width 201 height 17
click at [1417, 26] on icon "close" at bounding box center [1416, 21] width 9 height 9
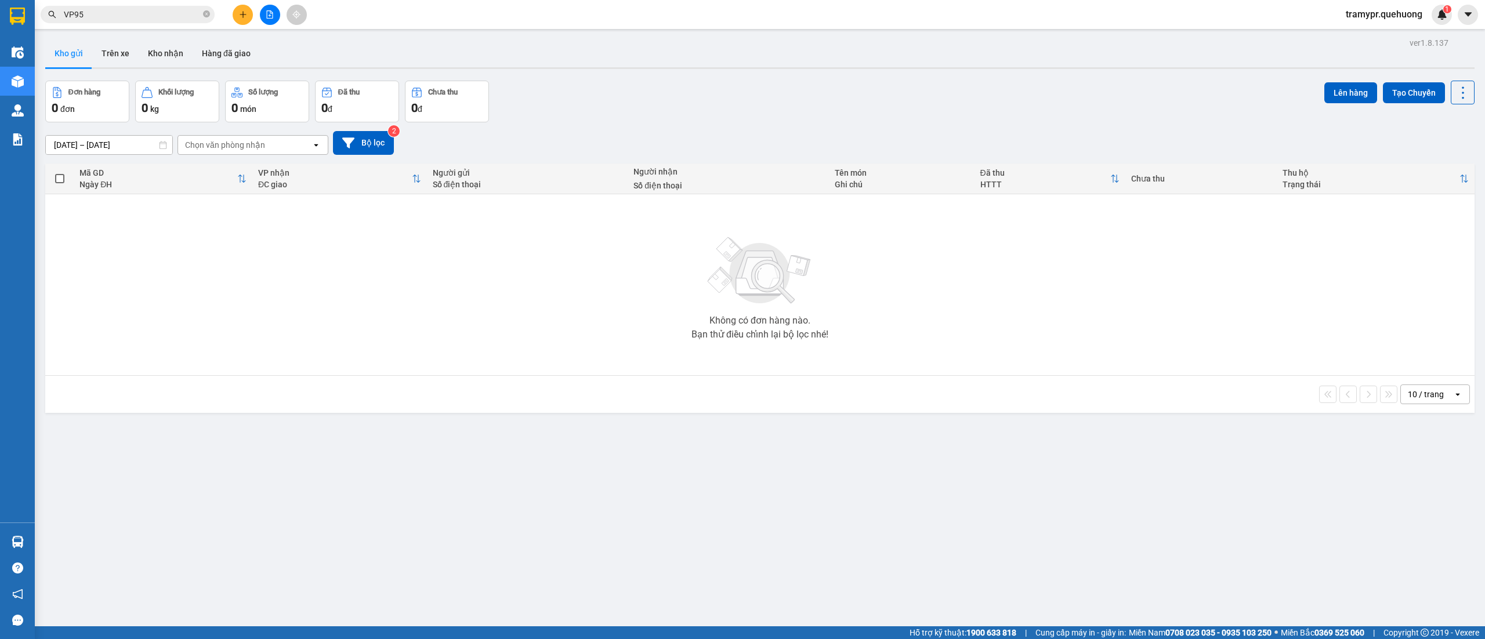
click at [137, 12] on input "VP95" at bounding box center [132, 14] width 137 height 13
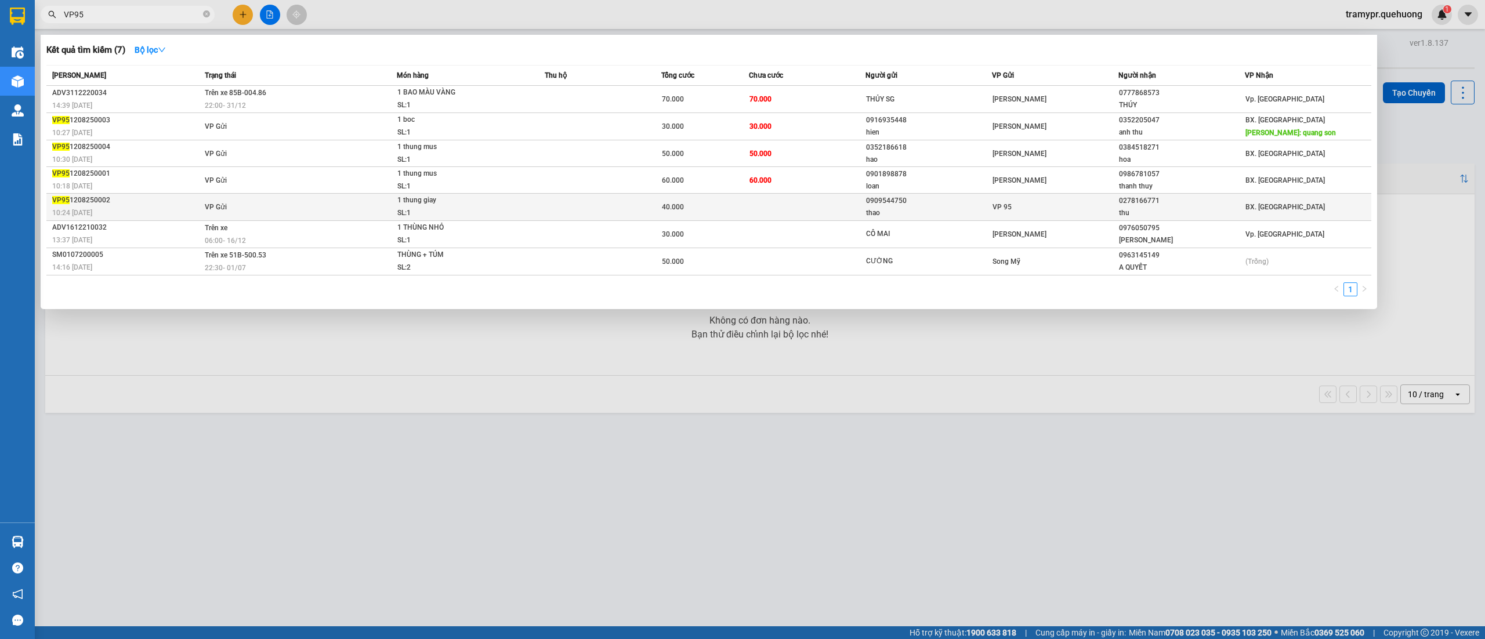
click at [206, 197] on td "VP Gửi" at bounding box center [299, 207] width 194 height 27
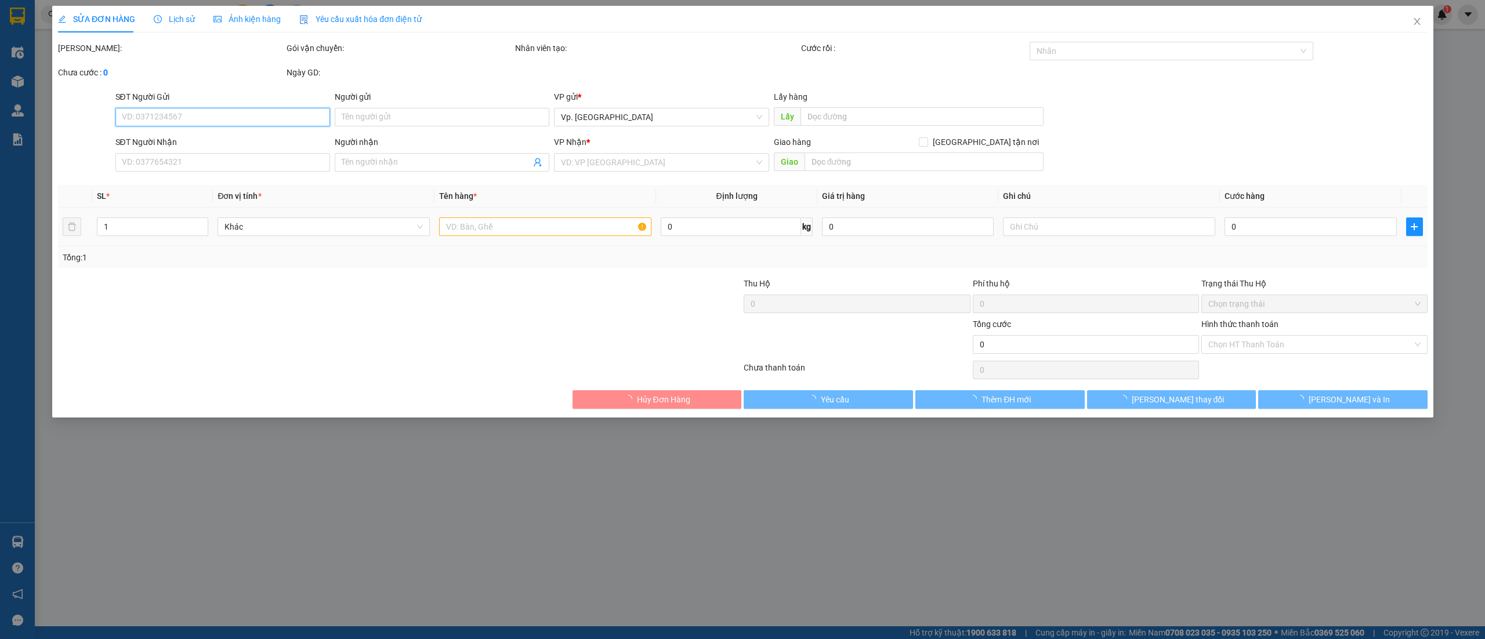
type input "0909544750"
type input "thao"
type input "0278166771"
type input "thu"
type input "40.000"
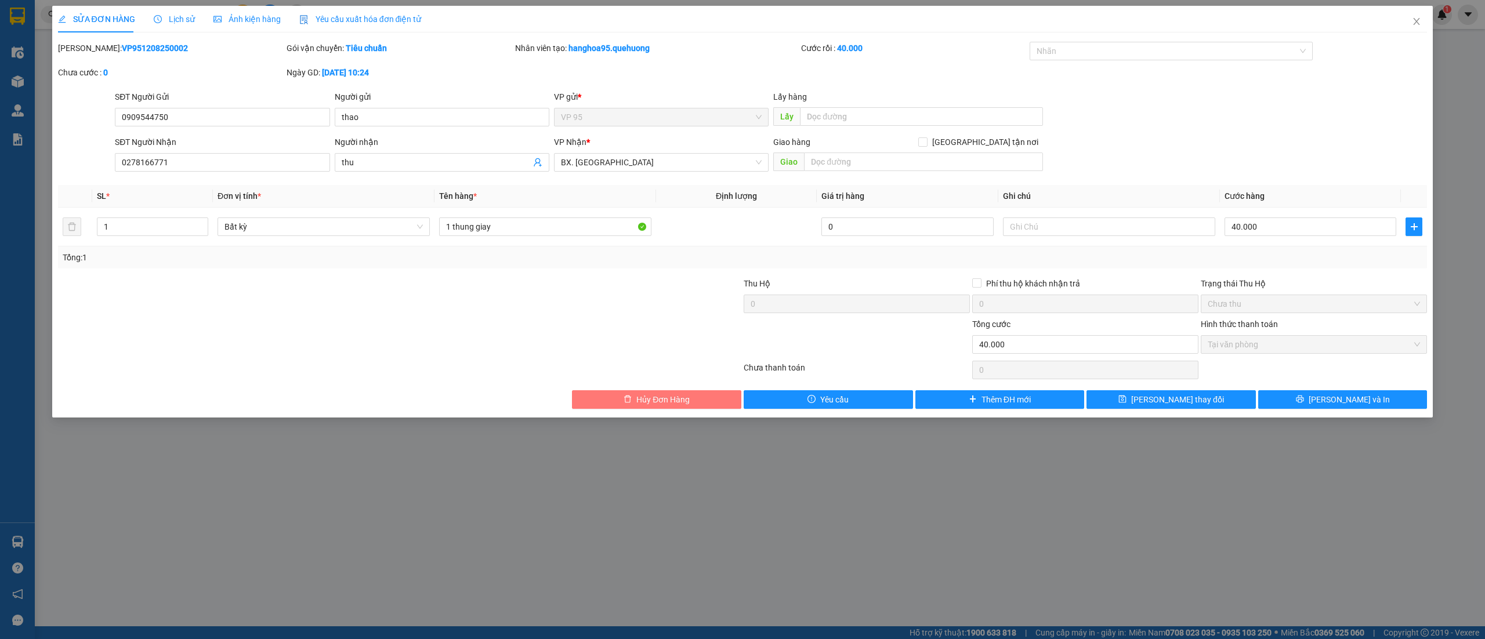
click at [701, 397] on button "Hủy Đơn Hàng" at bounding box center [656, 399] width 169 height 19
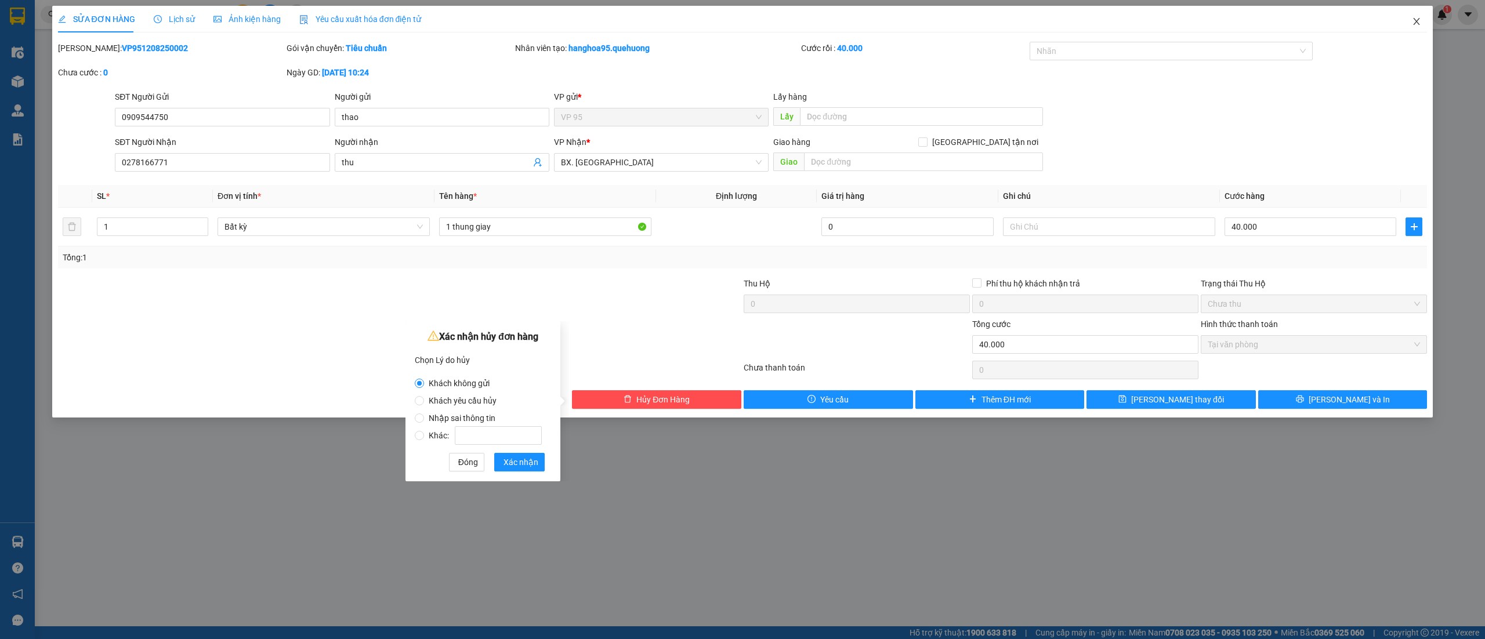
click at [1416, 20] on icon "close" at bounding box center [1416, 21] width 9 height 9
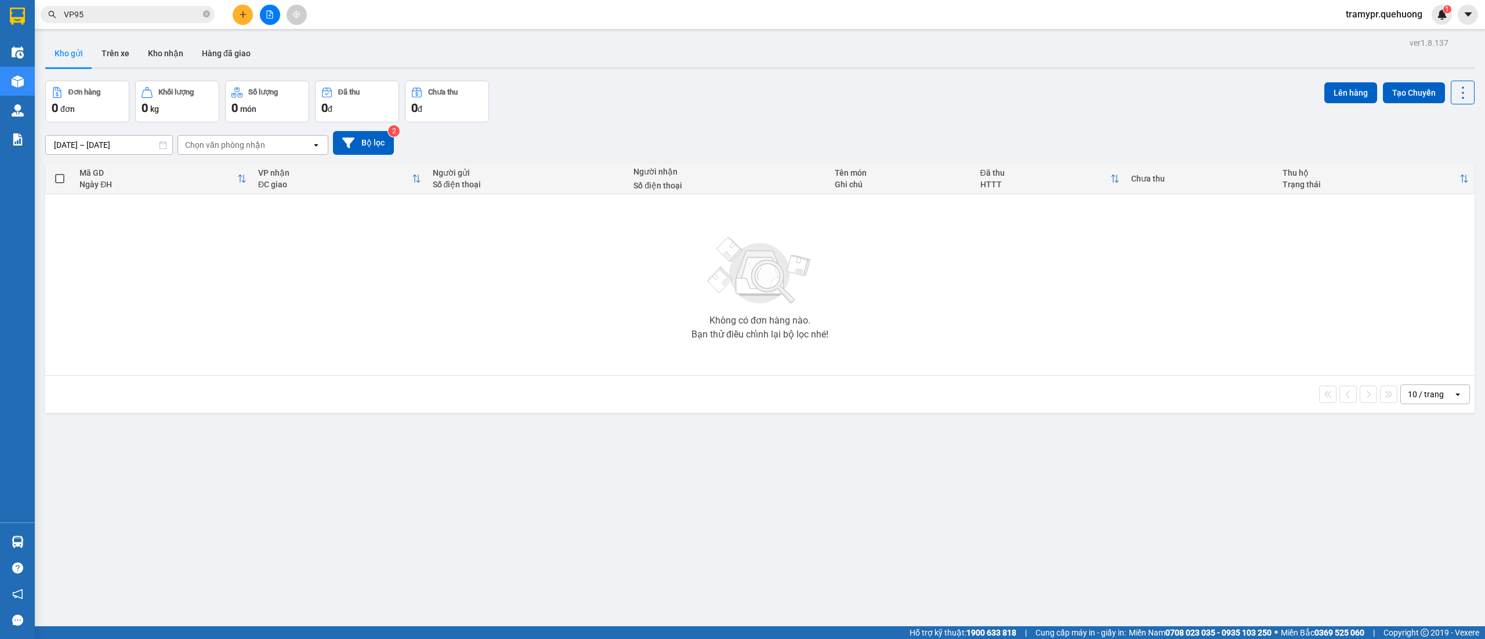
click at [93, 16] on input "VP95" at bounding box center [132, 14] width 137 height 13
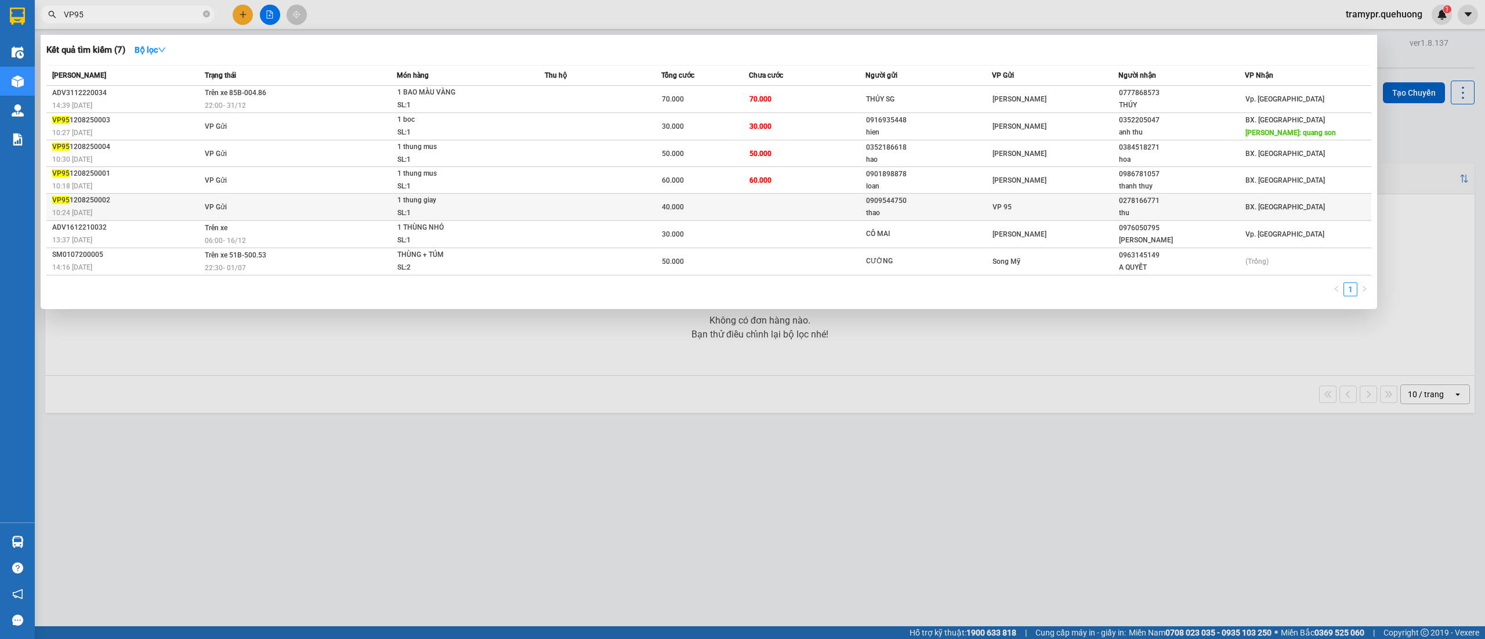
click at [135, 195] on div "VP95 1208250002" at bounding box center [126, 200] width 149 height 12
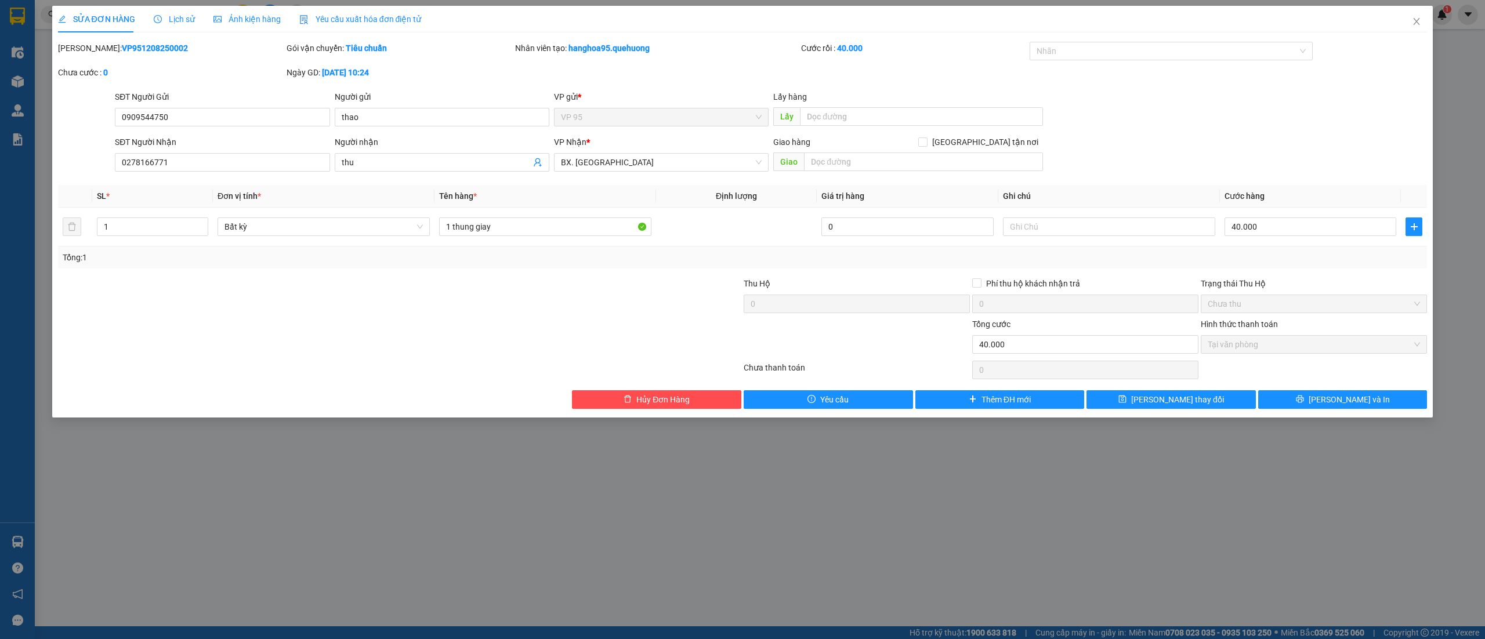
drag, startPoint x: 170, startPoint y: 50, endPoint x: 86, endPoint y: 51, distance: 83.5
click at [86, 51] on div "[PERSON_NAME]: VP951208250002" at bounding box center [171, 48] width 226 height 13
copy b "VP951208250002"
click at [1406, 16] on span "Close" at bounding box center [1416, 22] width 32 height 32
